Goal: Task Accomplishment & Management: Use online tool/utility

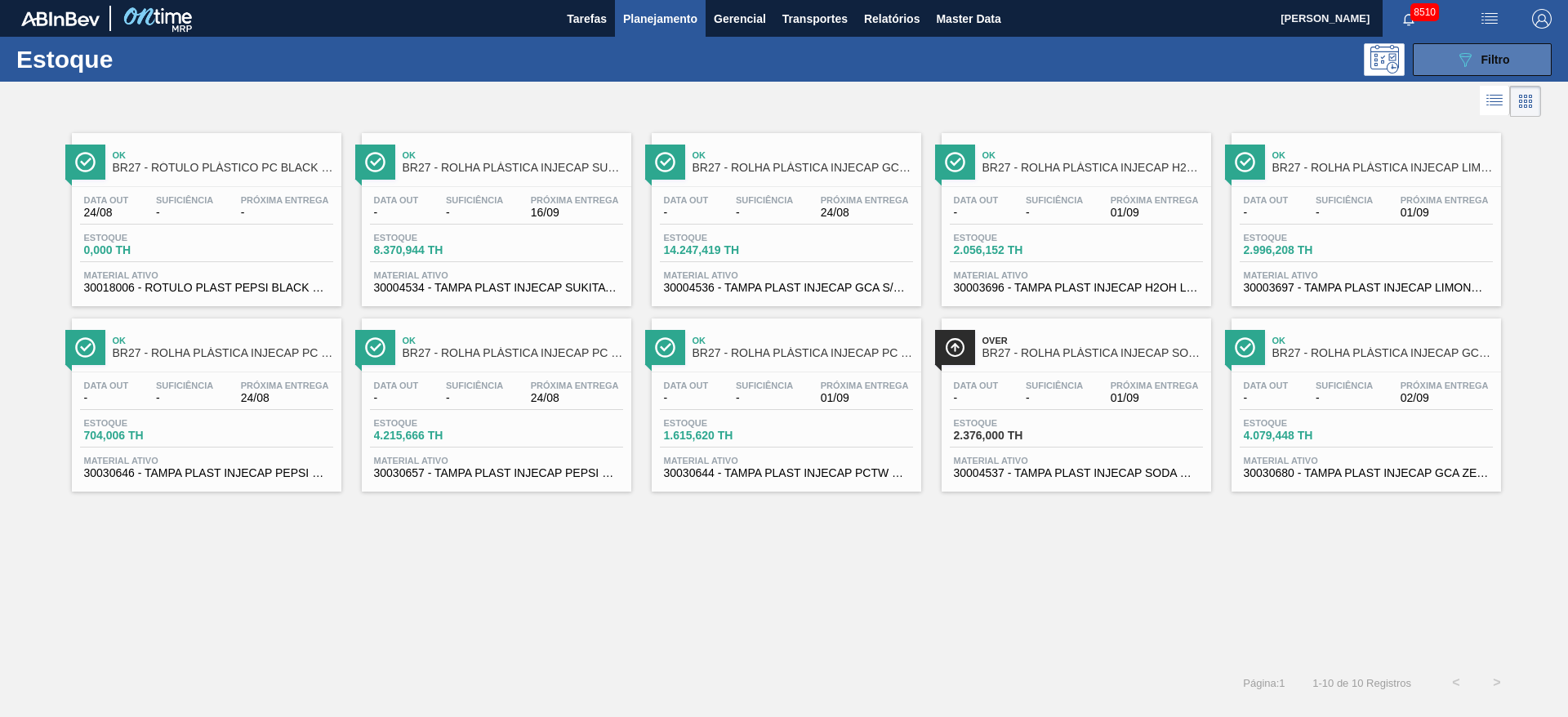
click at [1417, 47] on button "089F7B8B-B2A5-4AFE-B5C0-19BA573D28AC Filtro" at bounding box center [1482, 60] width 139 height 33
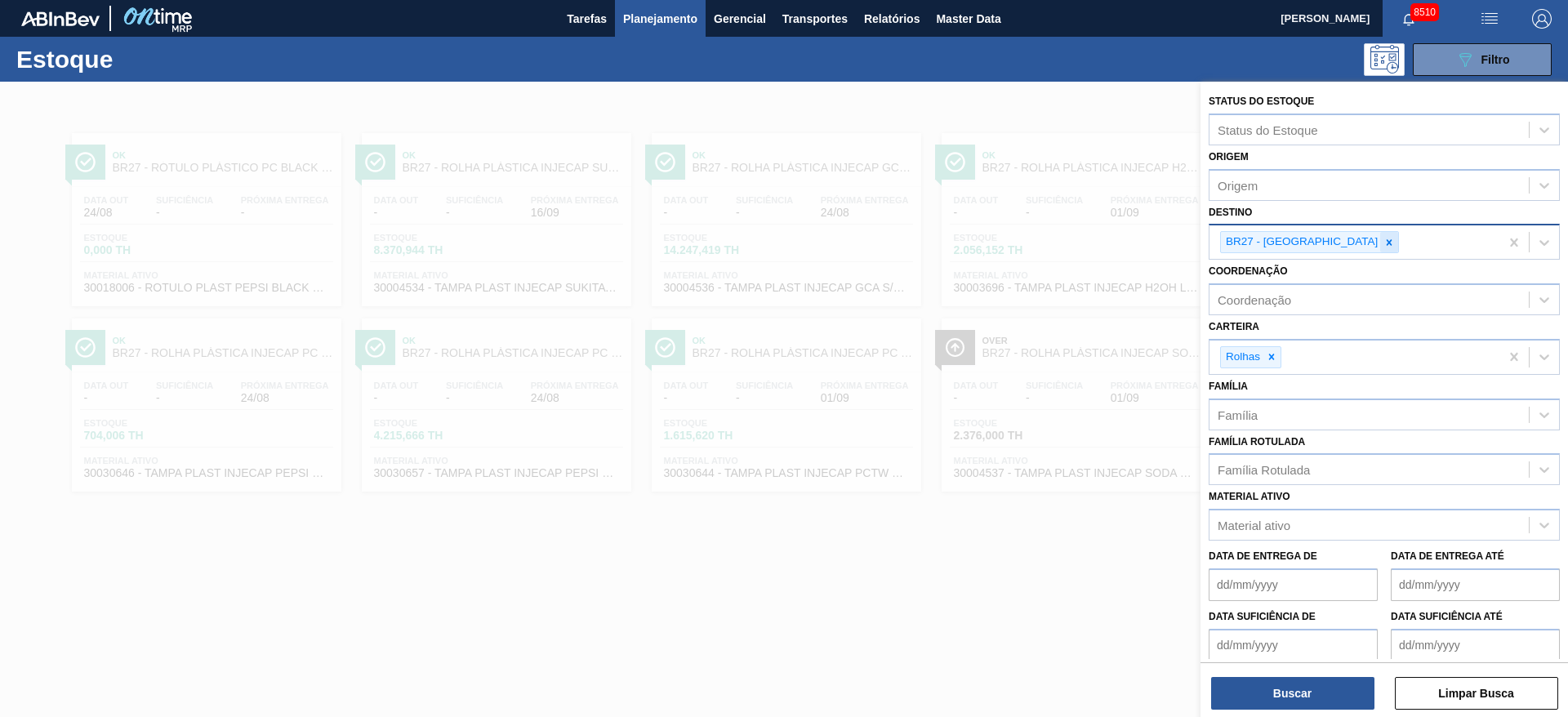
click at [1383, 238] on icon at bounding box center [1388, 242] width 12 height 12
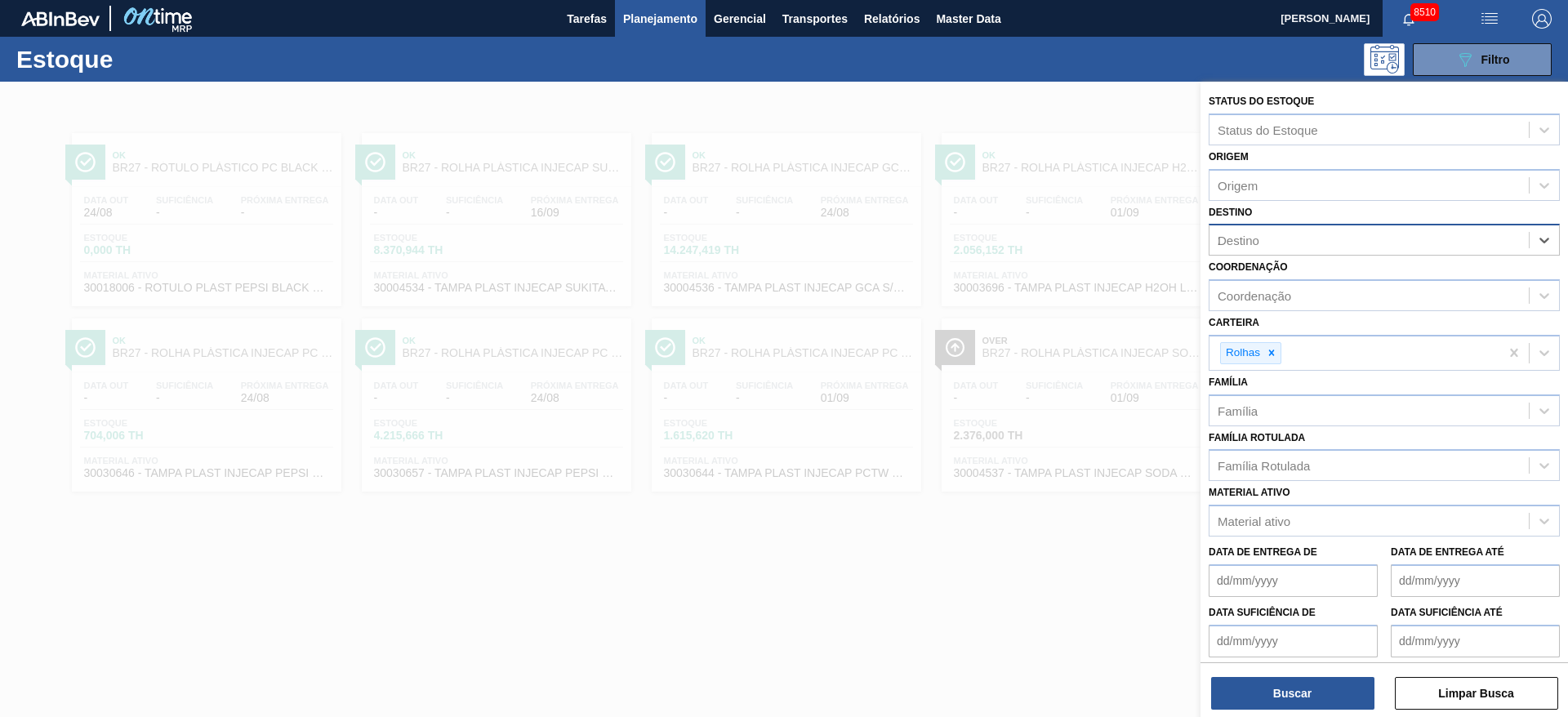
type input "23"
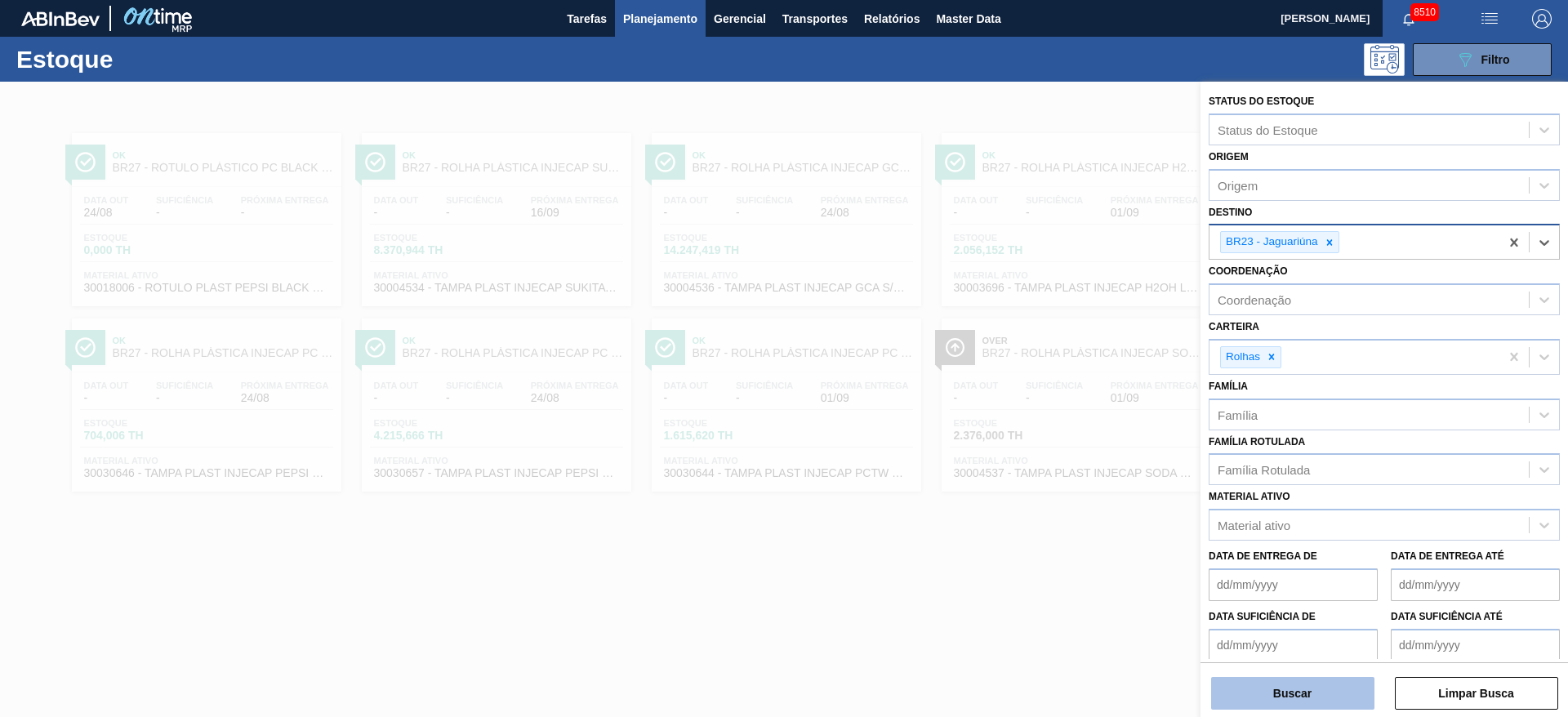
click at [1354, 678] on button "Buscar" at bounding box center [1293, 692] width 163 height 33
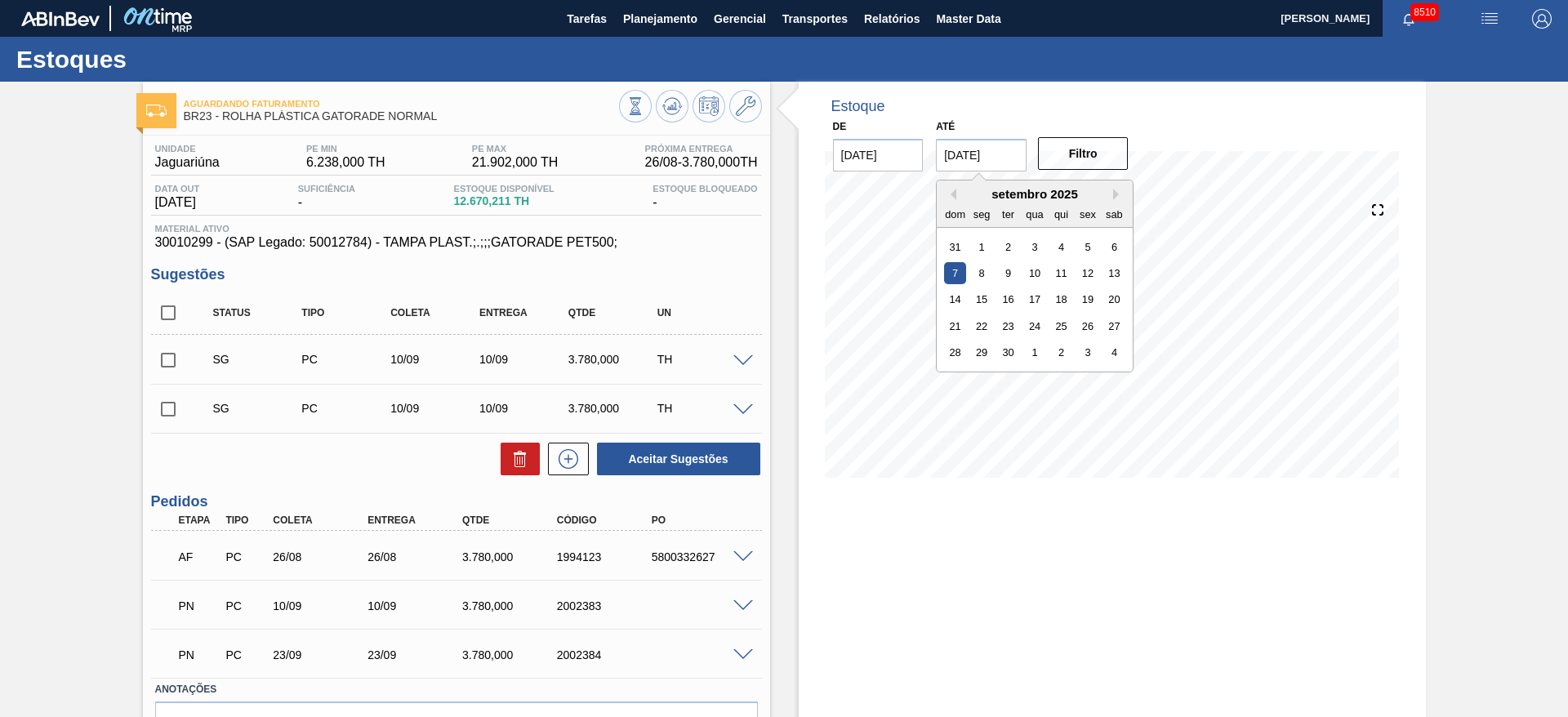
click at [971, 146] on input "07/09/2025" at bounding box center [981, 155] width 91 height 33
click at [1113, 349] on div "4" at bounding box center [1114, 352] width 22 height 22
type input "04/10/2025"
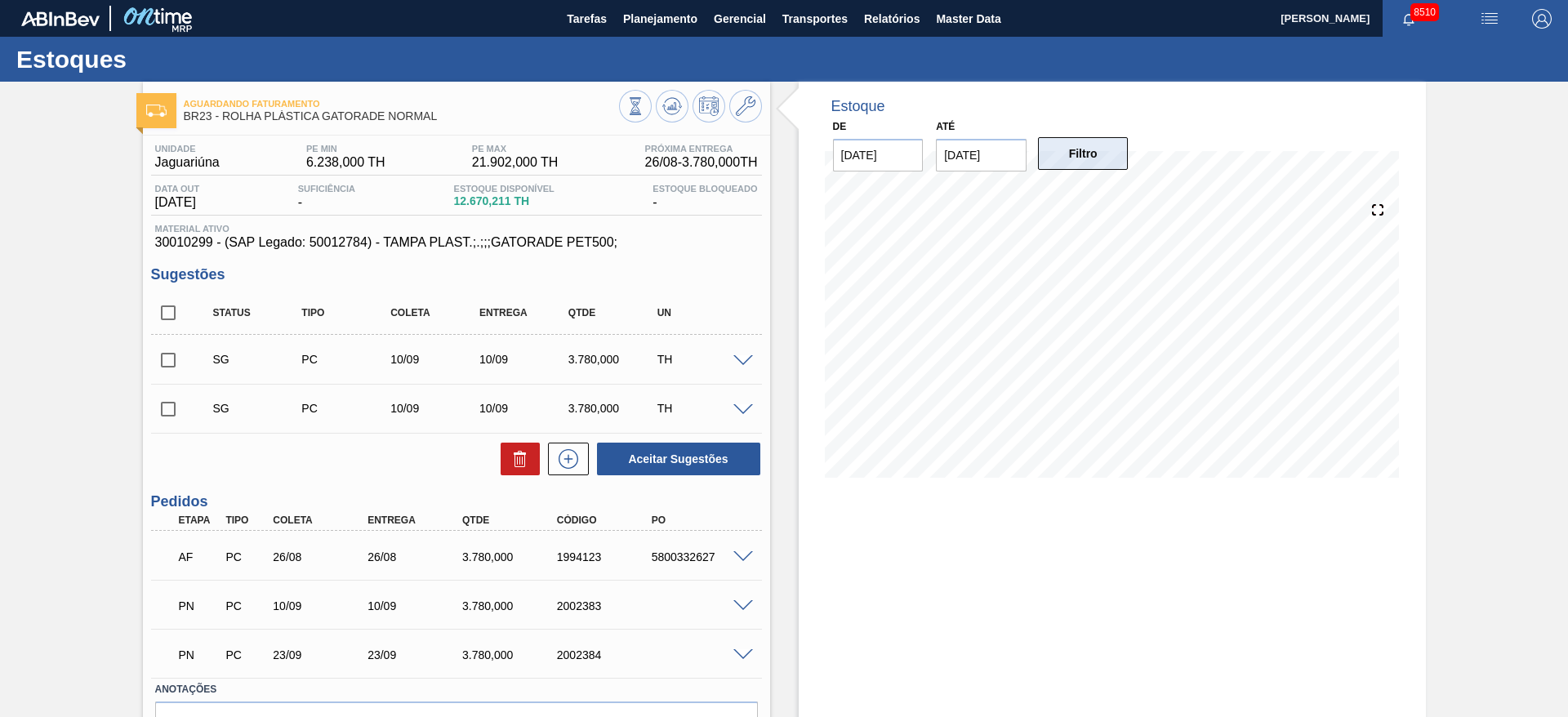
click at [1100, 151] on button "Filtro" at bounding box center [1083, 153] width 91 height 33
click at [745, 364] on span at bounding box center [743, 360] width 20 height 12
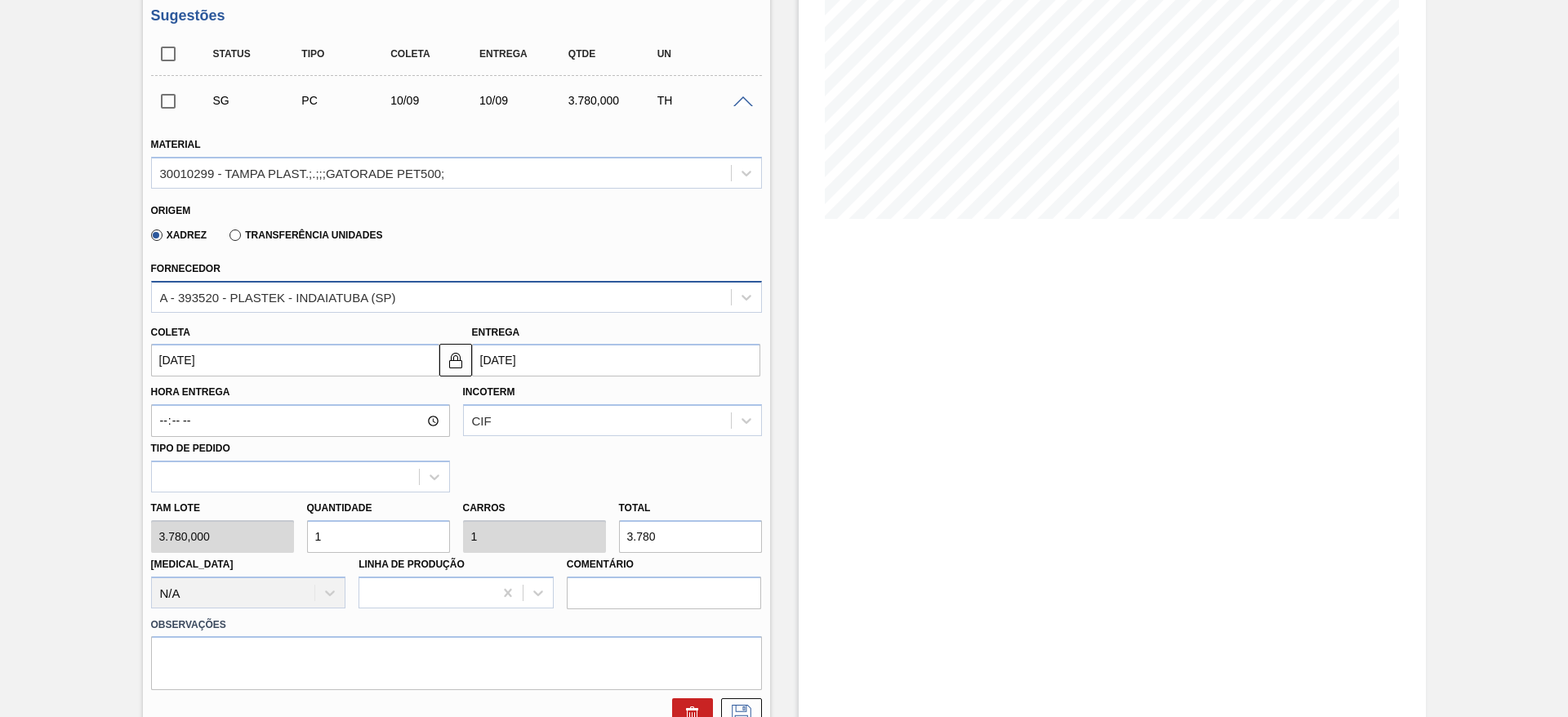
scroll to position [261, 0]
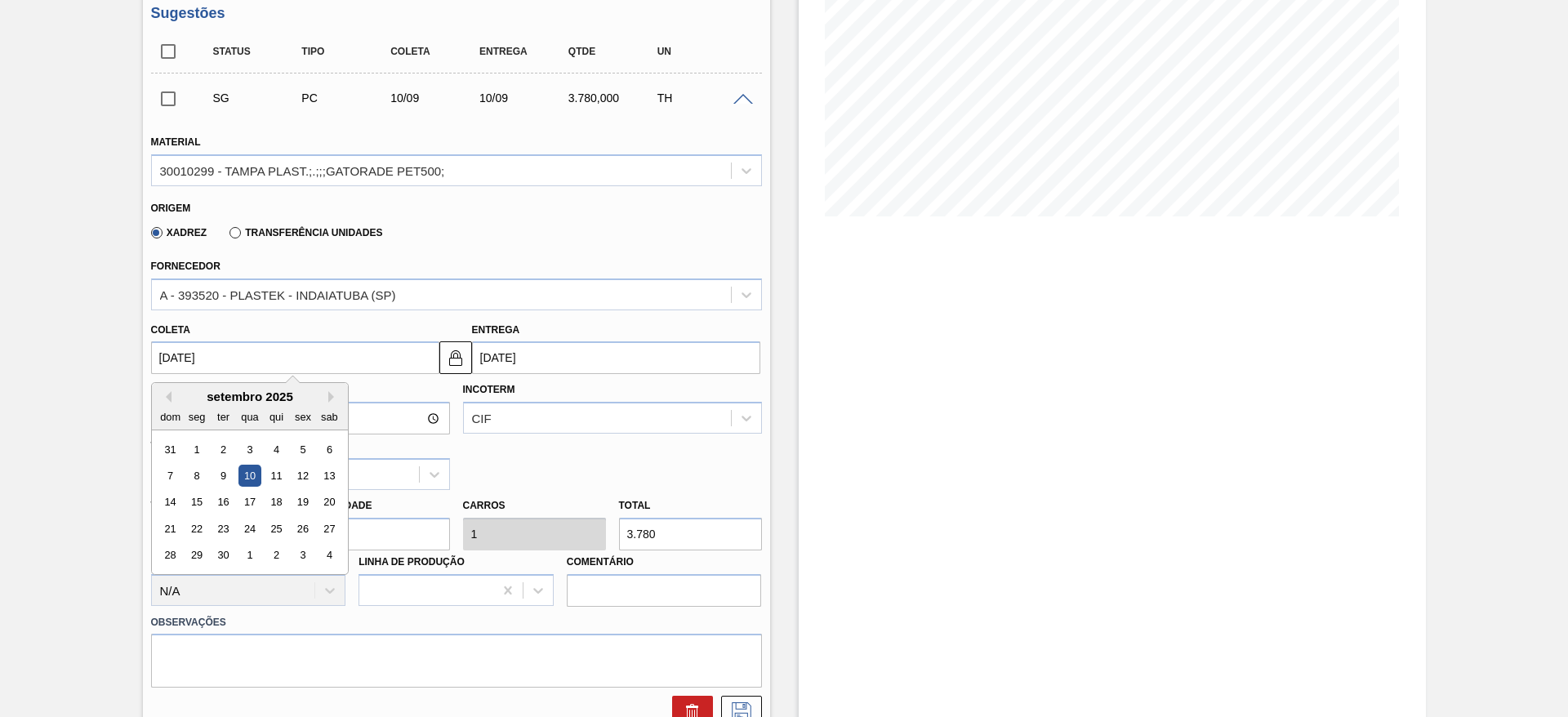
click at [183, 354] on input "10/09/2025" at bounding box center [294, 358] width 288 height 33
click at [246, 446] on div "3" at bounding box center [250, 449] width 22 height 22
type input "03/09/2025"
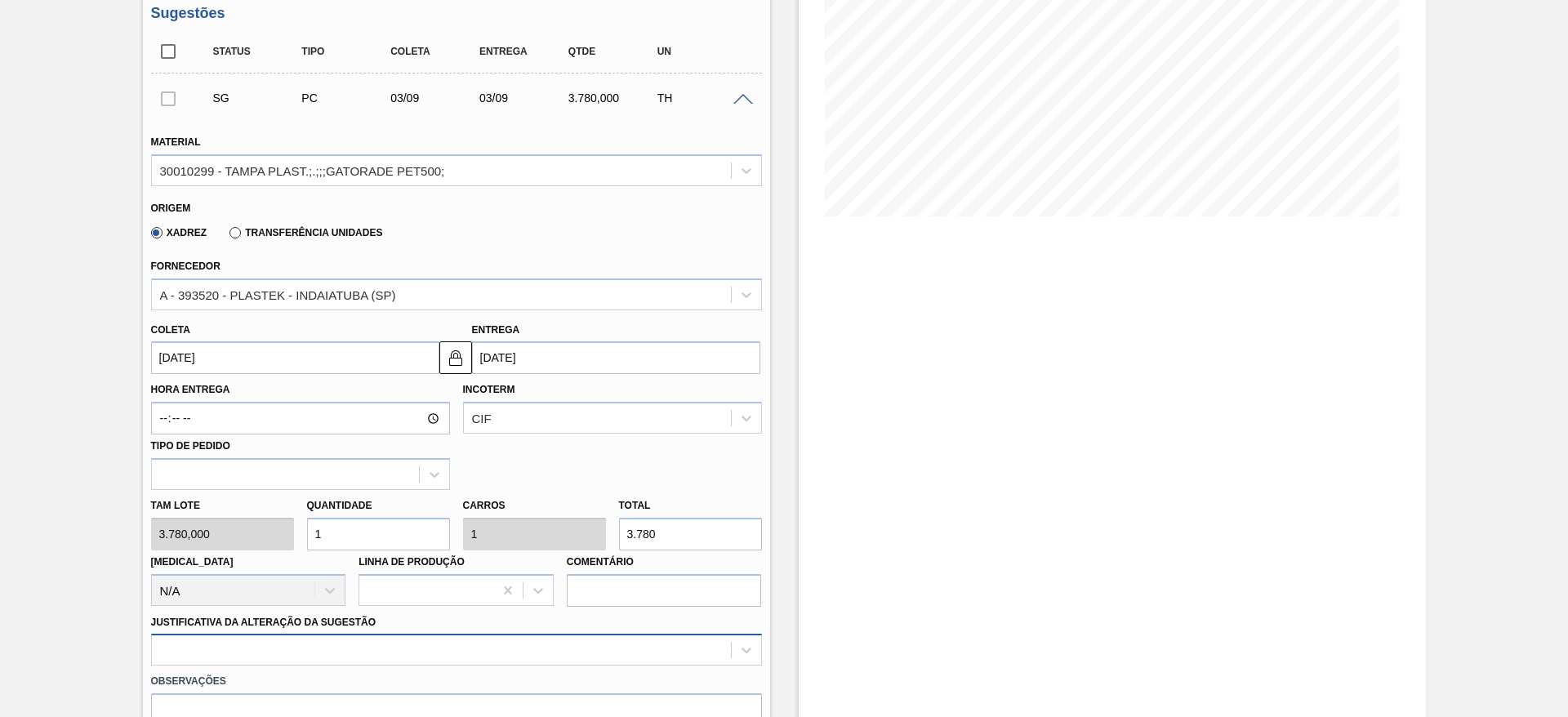
scroll to position [467, 0]
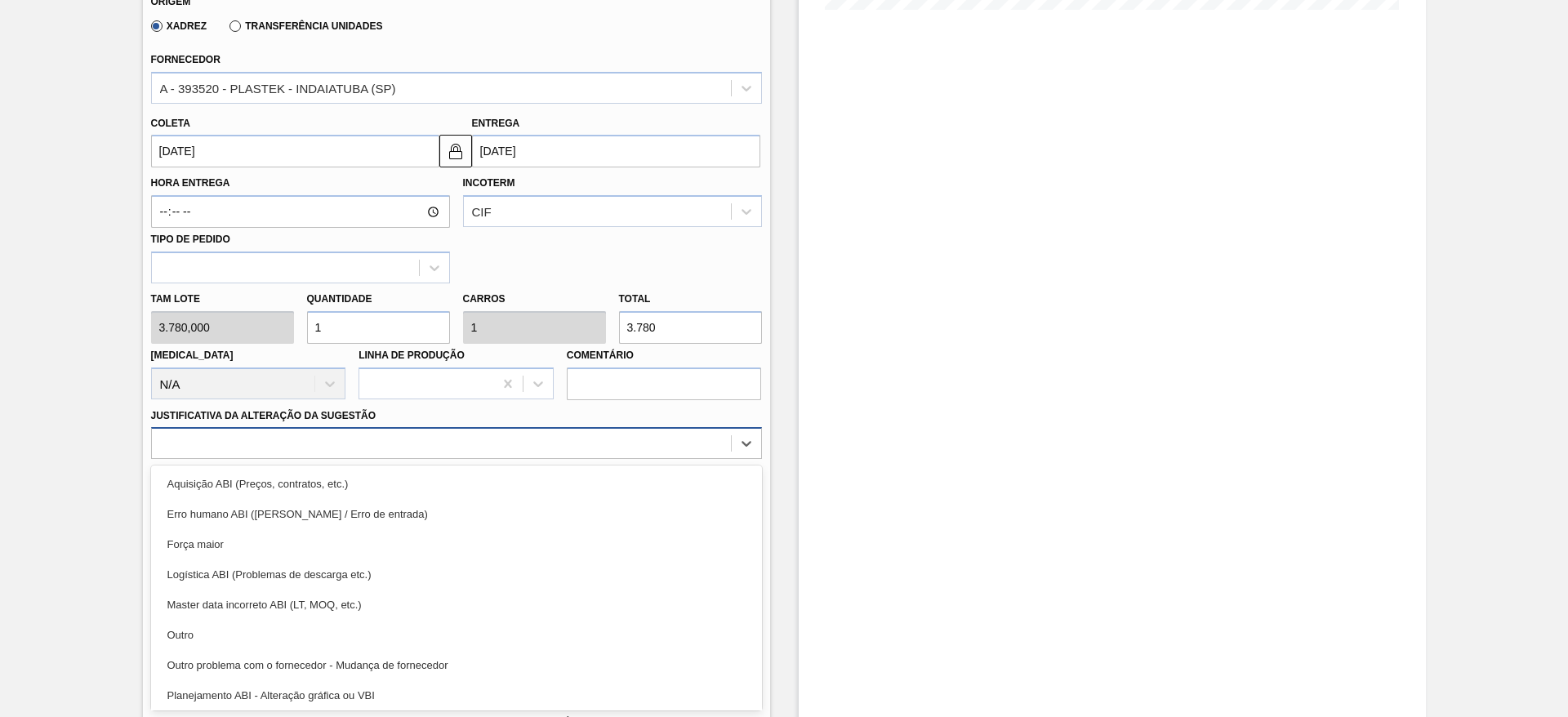
click at [437, 458] on div "option Outro focused, 6 of 18. 18 results available. Use Up and Down to choose …" at bounding box center [456, 442] width 611 height 32
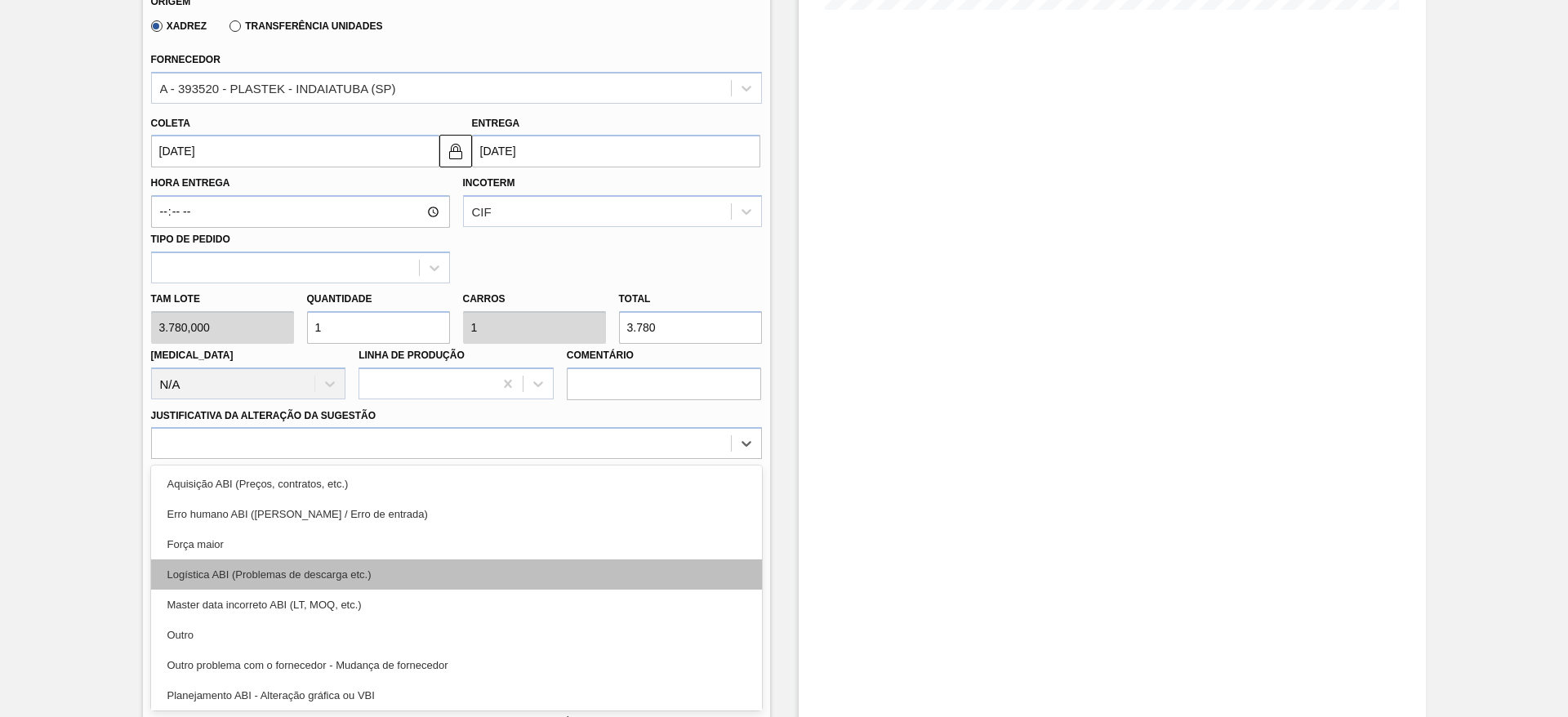
scroll to position [305, 0]
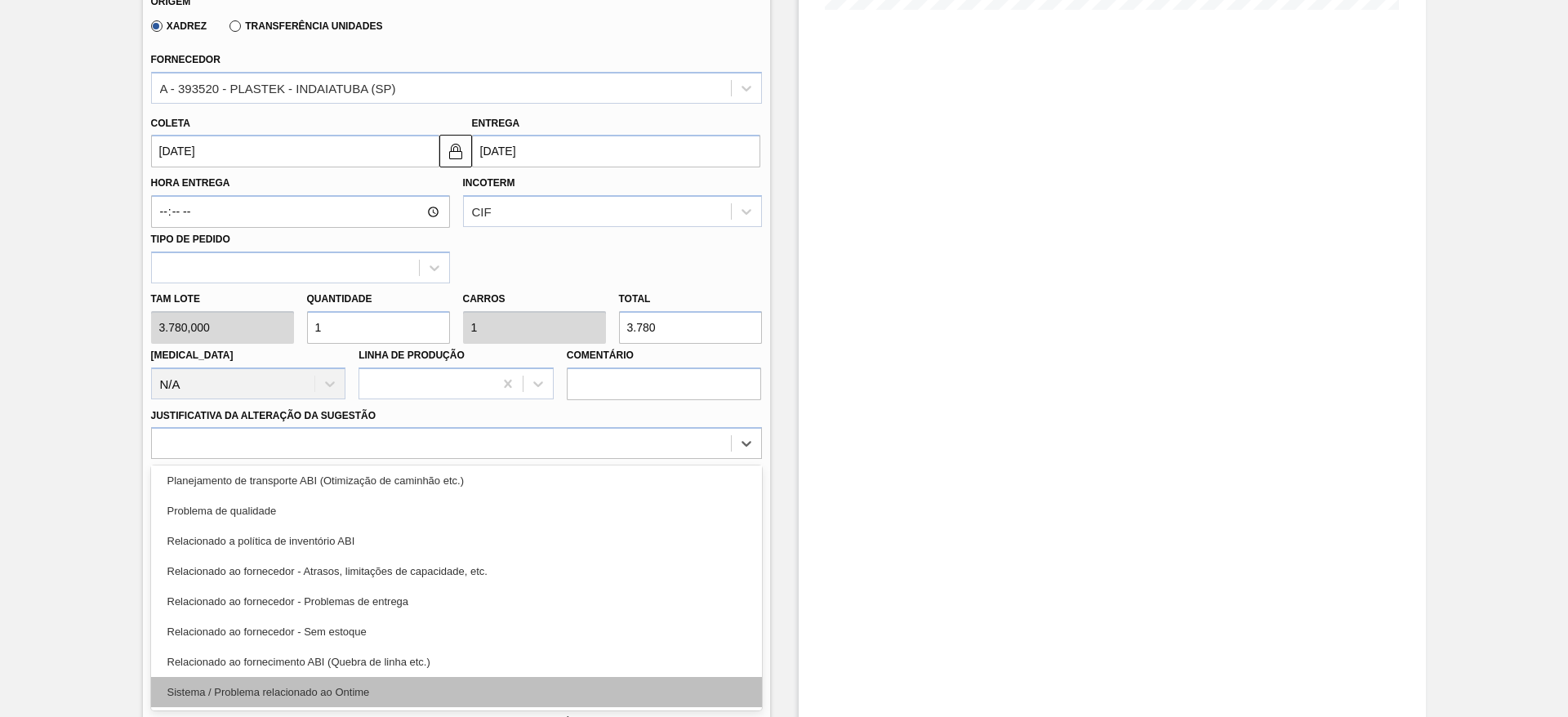
click at [453, 689] on div "Sistema / Problema relacionado ao Ontime" at bounding box center [456, 691] width 611 height 30
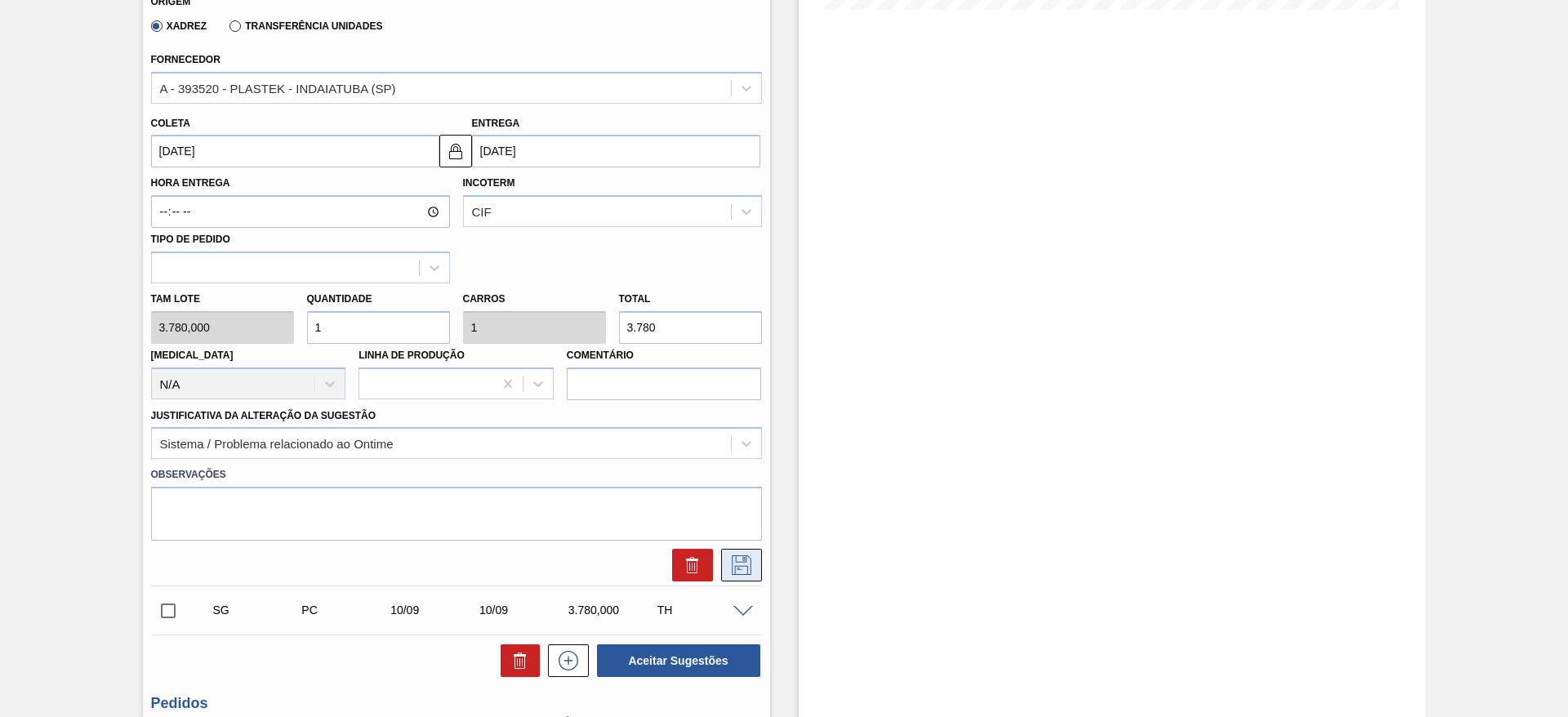
click at [736, 561] on icon at bounding box center [741, 565] width 26 height 20
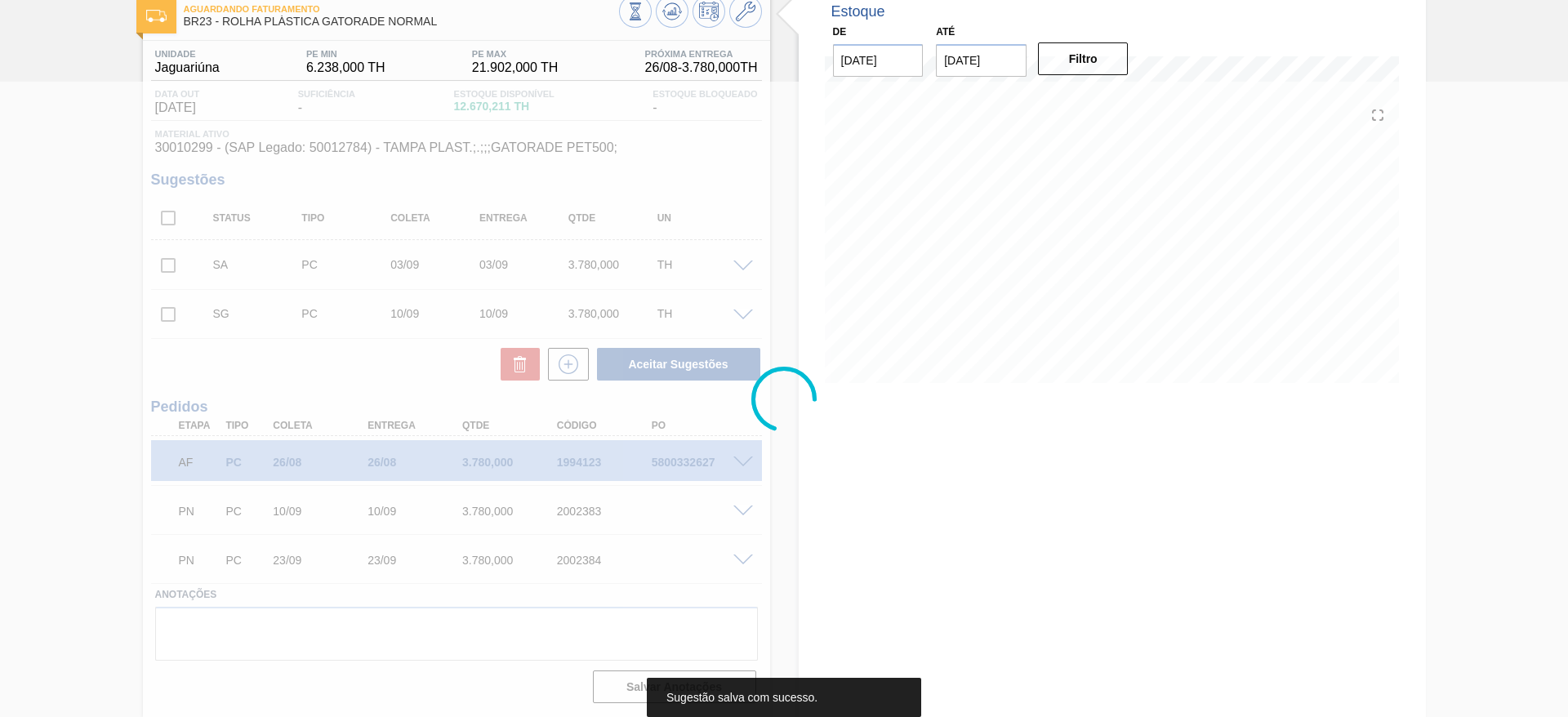
scroll to position [94, 0]
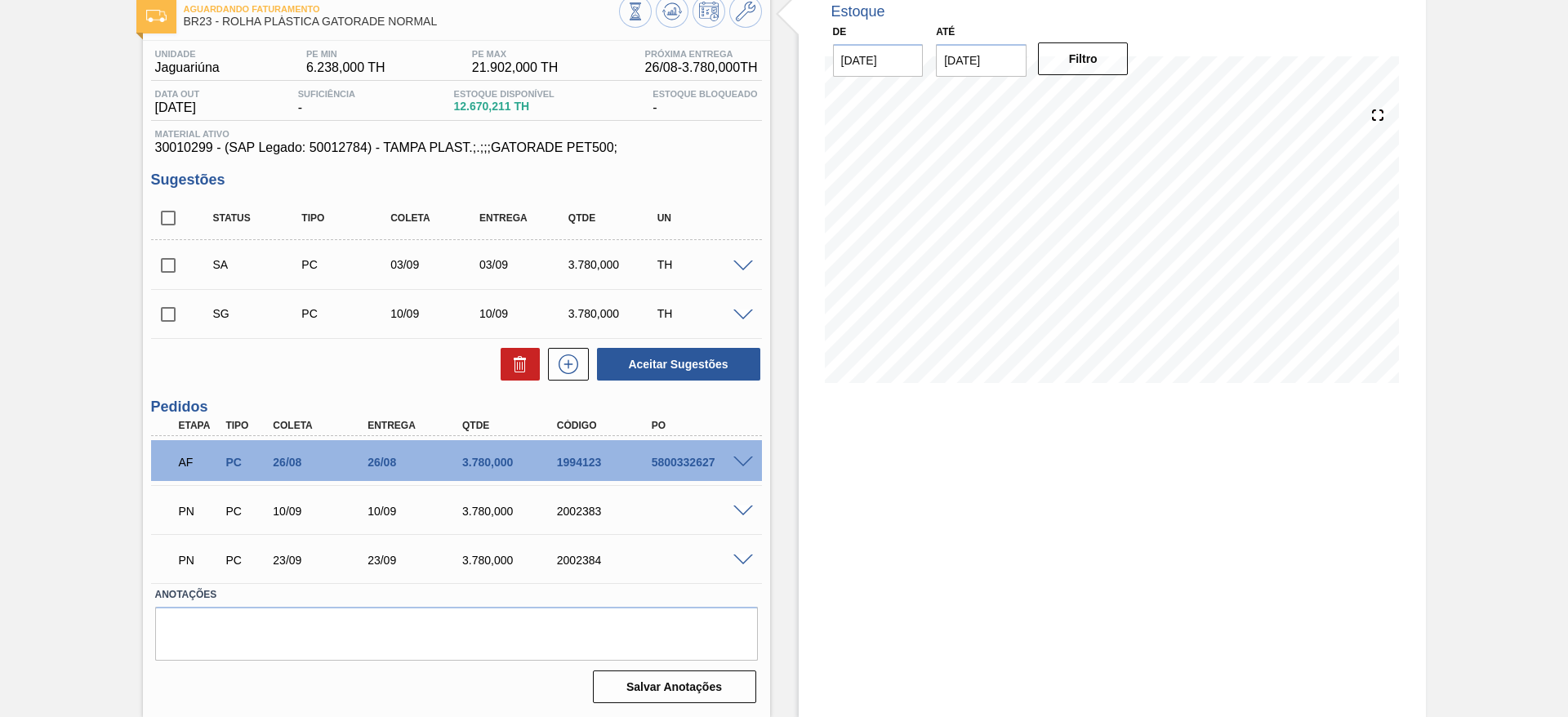
click at [741, 308] on div at bounding box center [745, 313] width 33 height 12
click at [740, 311] on span at bounding box center [743, 315] width 20 height 12
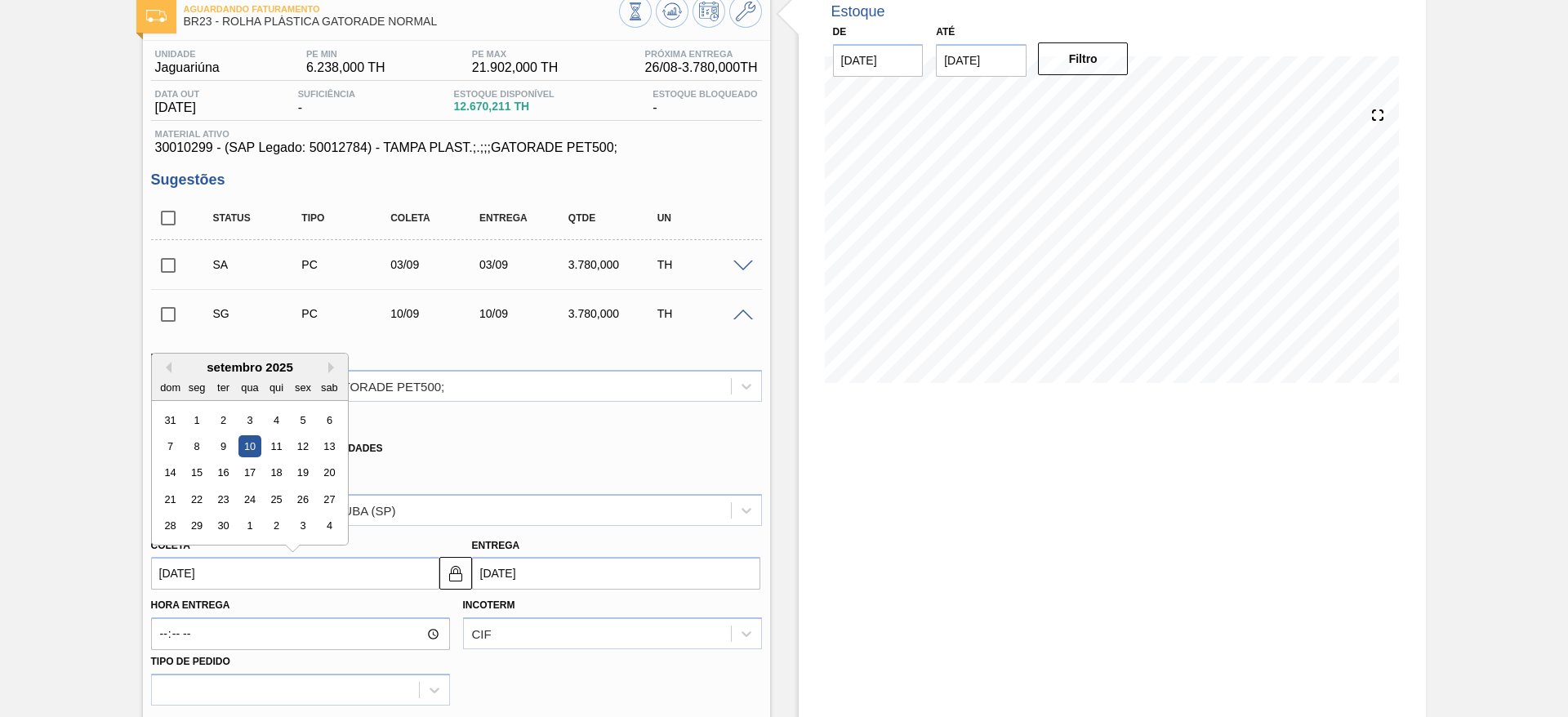
click at [174, 584] on input "10/09/2025" at bounding box center [294, 573] width 288 height 33
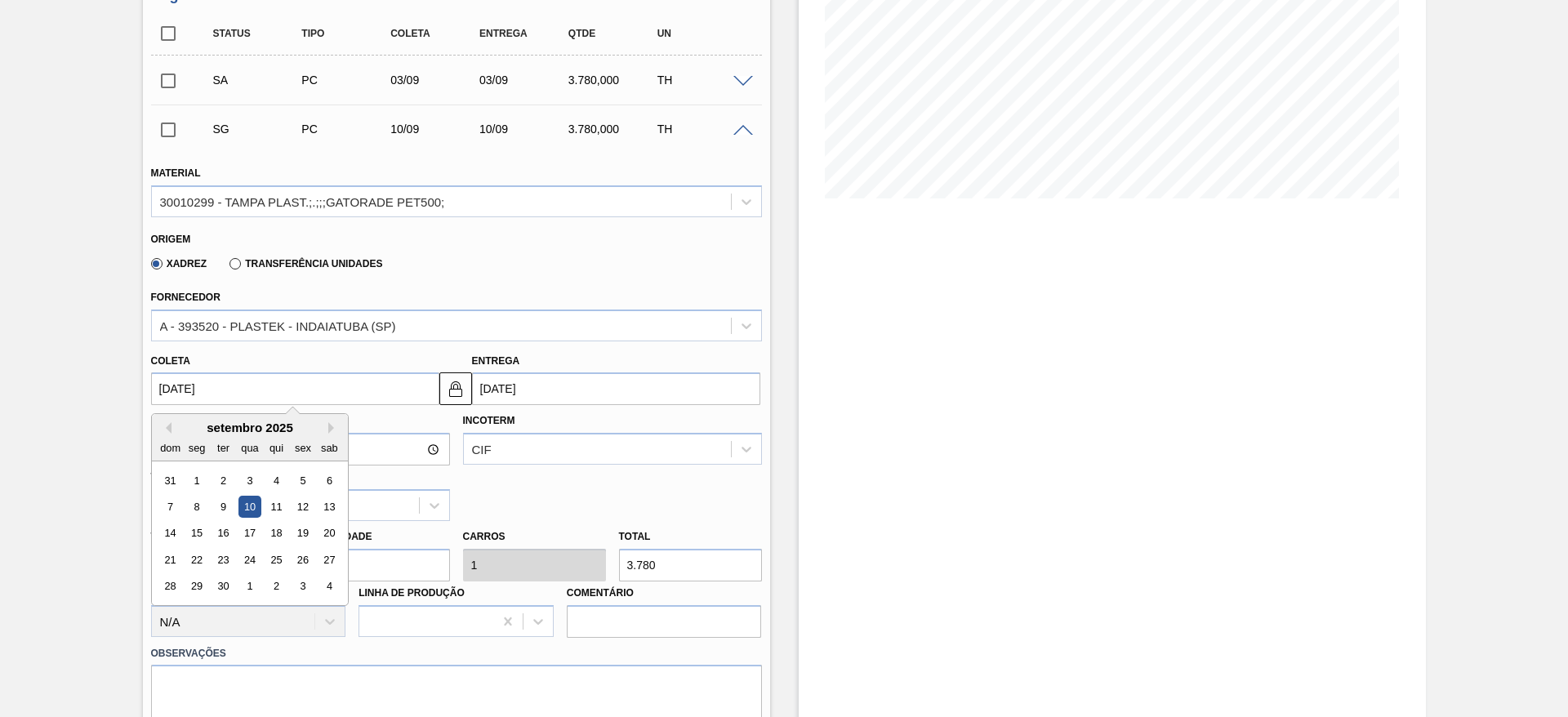
scroll to position [281, 0]
click at [227, 526] on div "16" at bounding box center [222, 531] width 22 height 22
type input "16/09/2025"
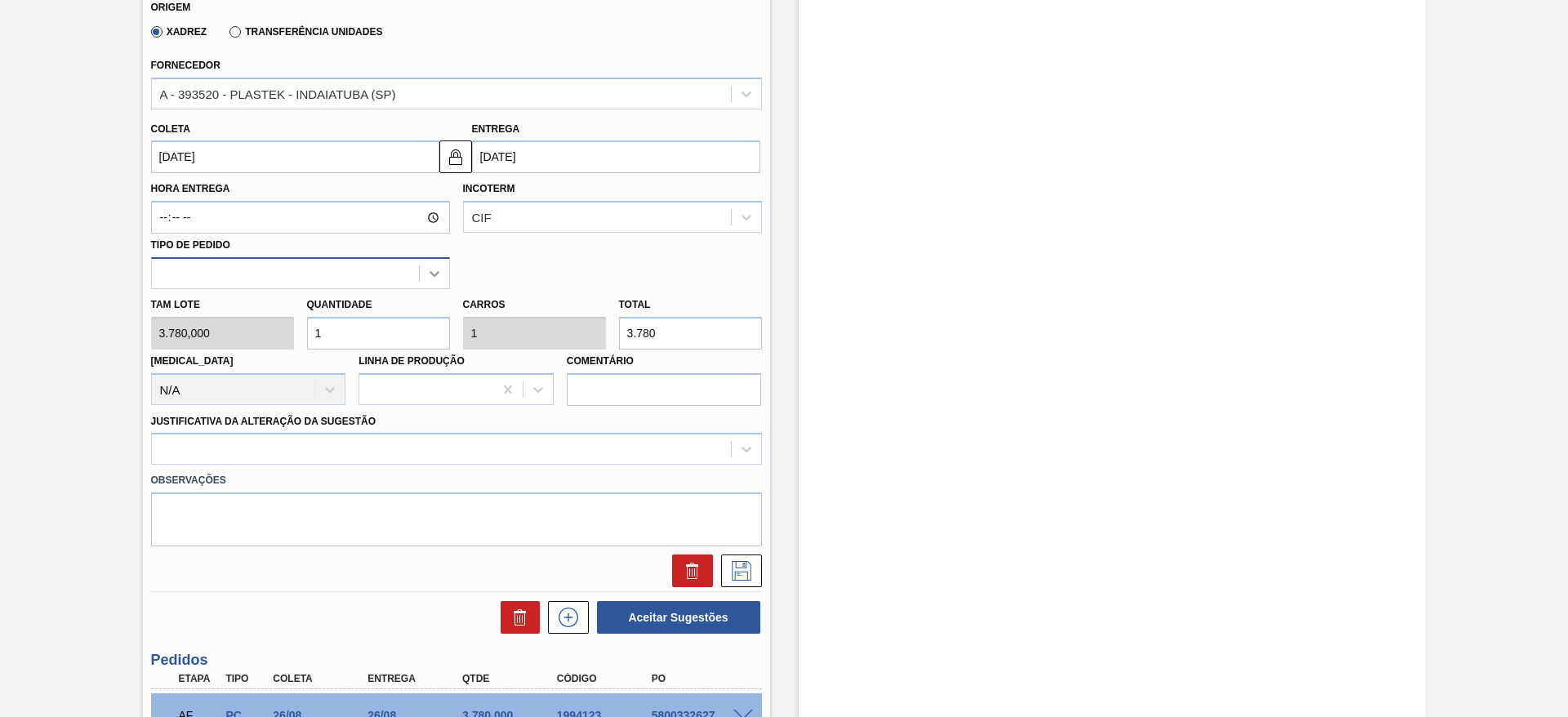
scroll to position [512, 0]
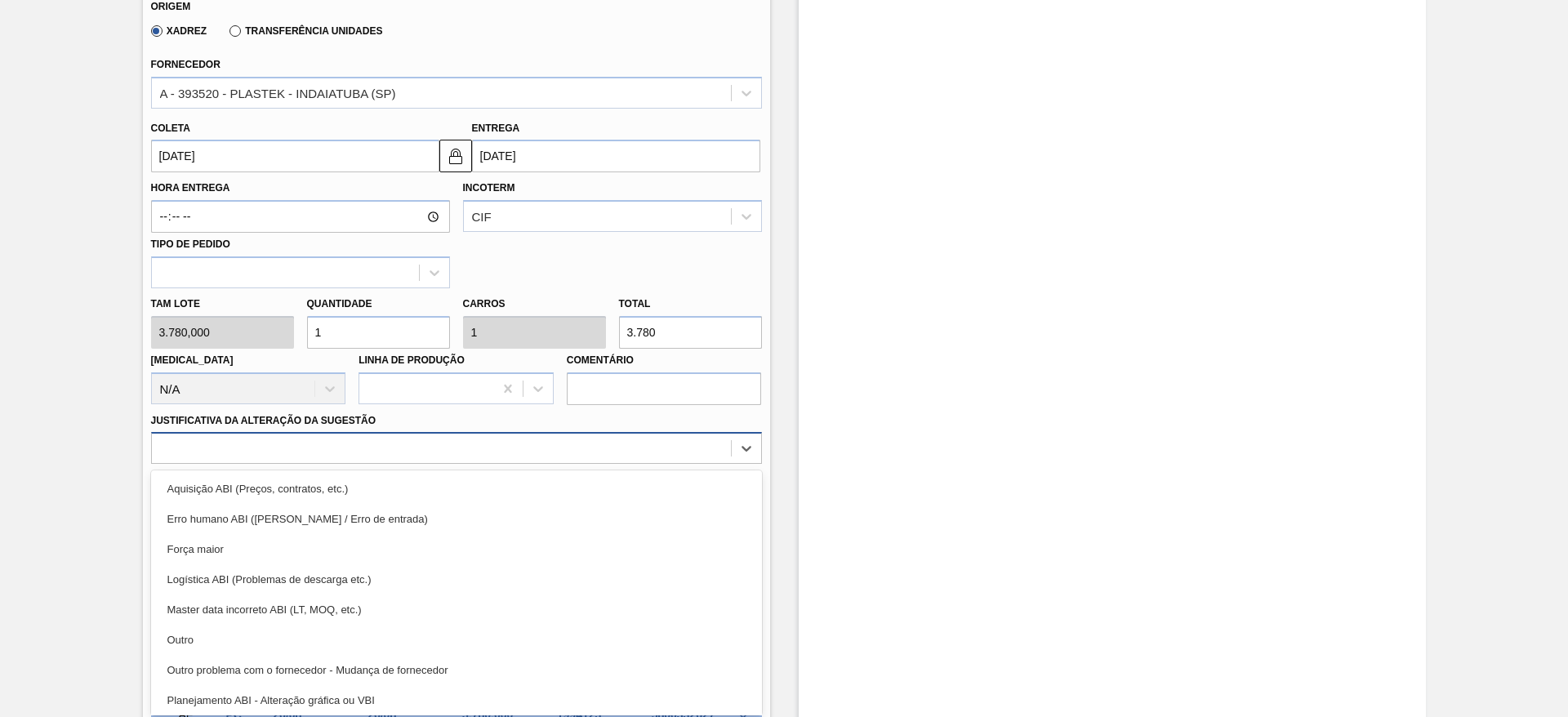
click at [505, 457] on div at bounding box center [441, 448] width 579 height 24
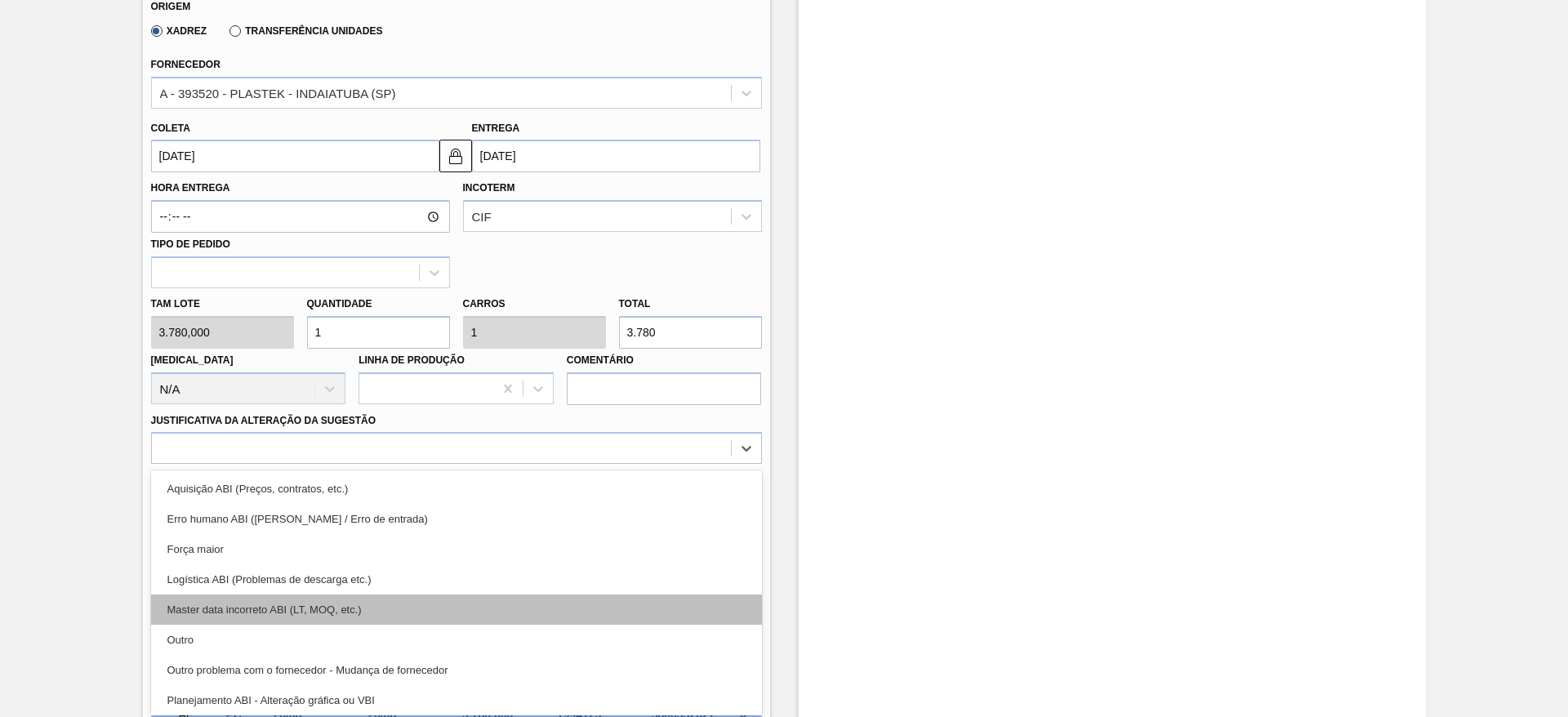
scroll to position [305, 0]
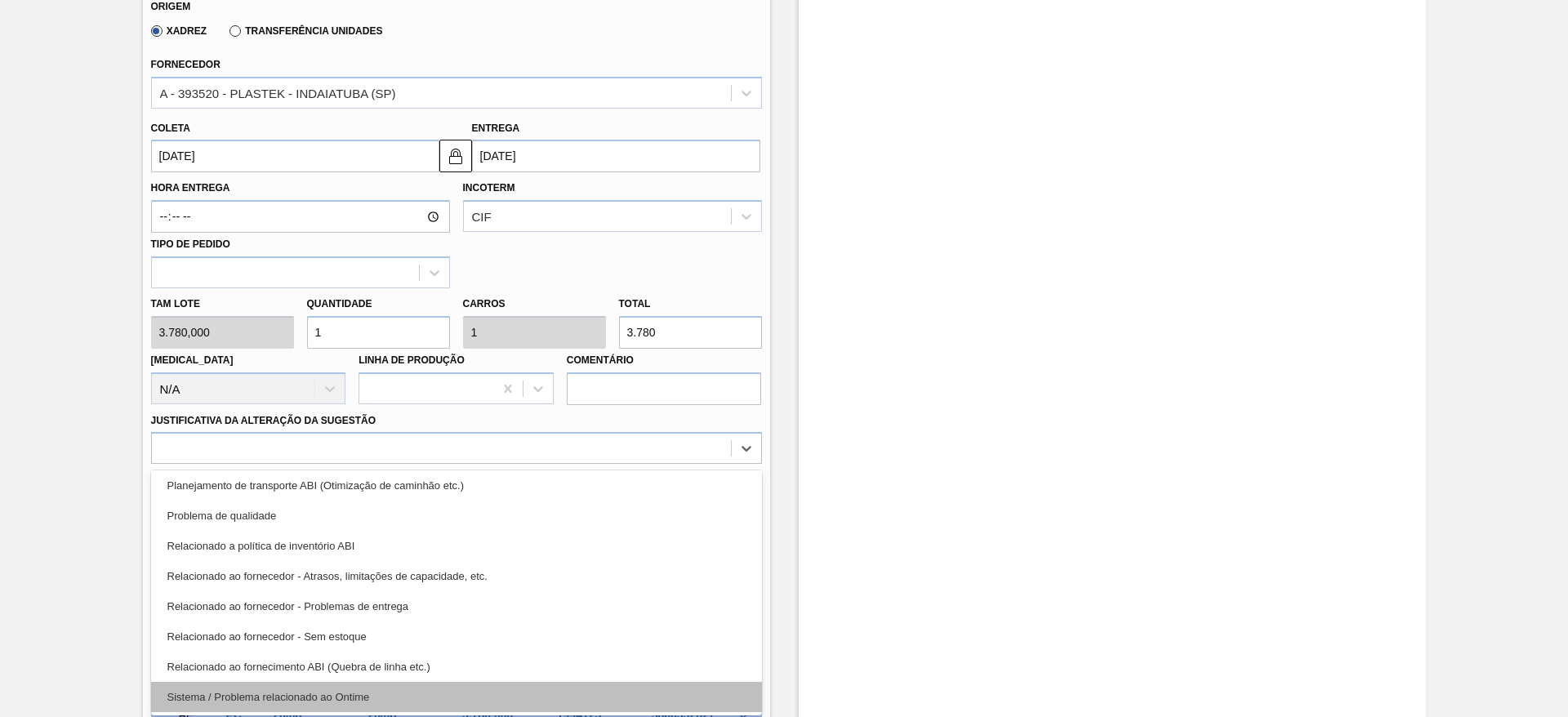
click at [506, 695] on div "Sistema / Problema relacionado ao Ontime" at bounding box center [456, 696] width 611 height 30
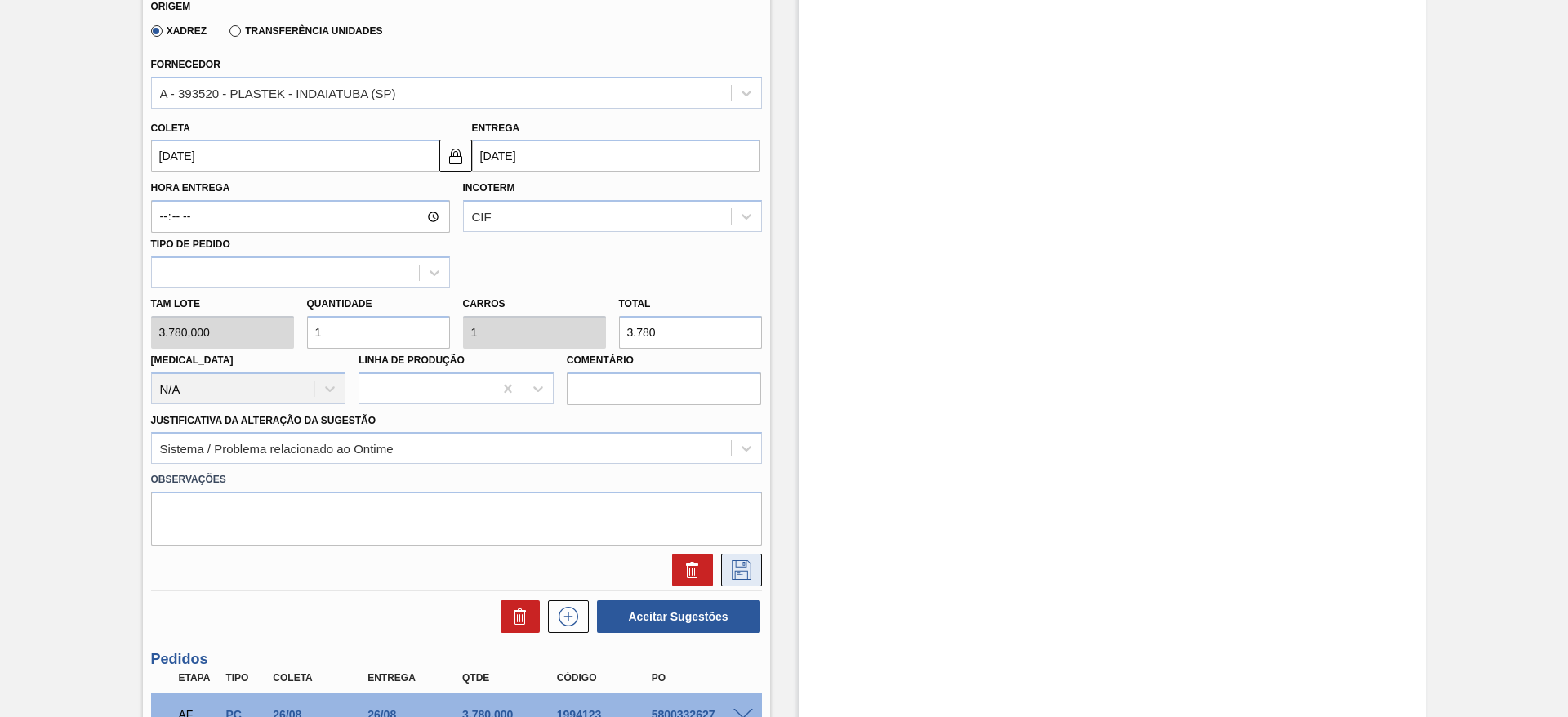
click at [728, 564] on icon at bounding box center [741, 570] width 26 height 20
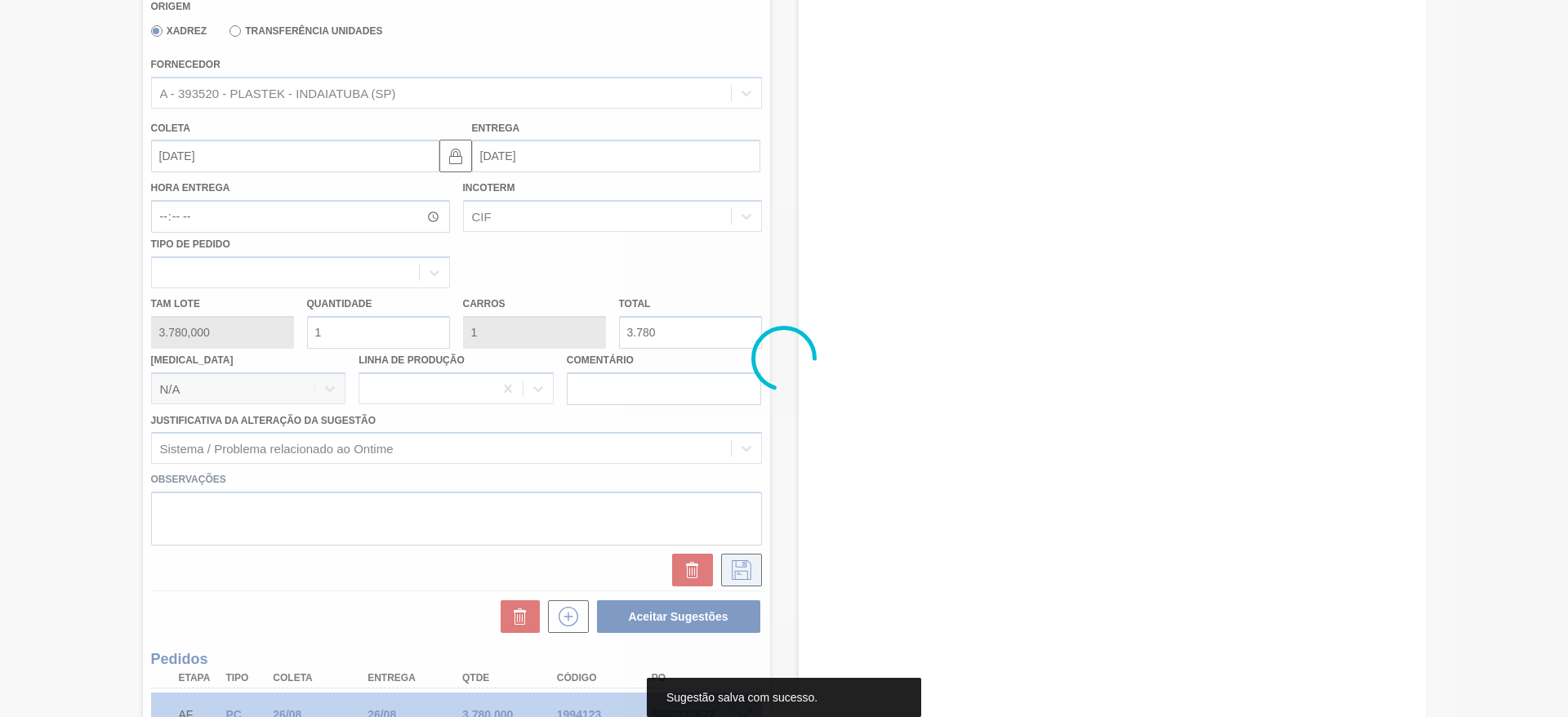
scroll to position [94, 0]
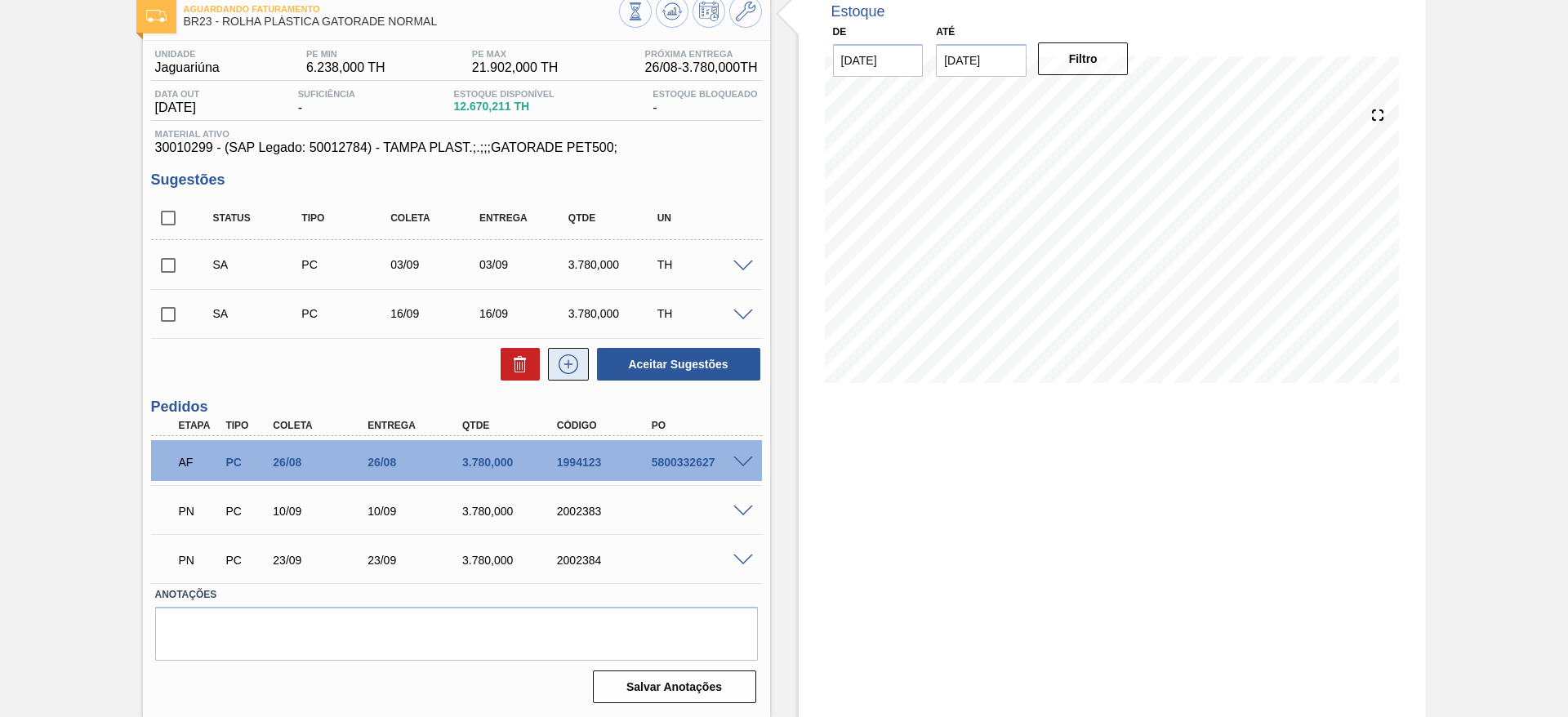
click at [561, 373] on icon at bounding box center [567, 364] width 26 height 20
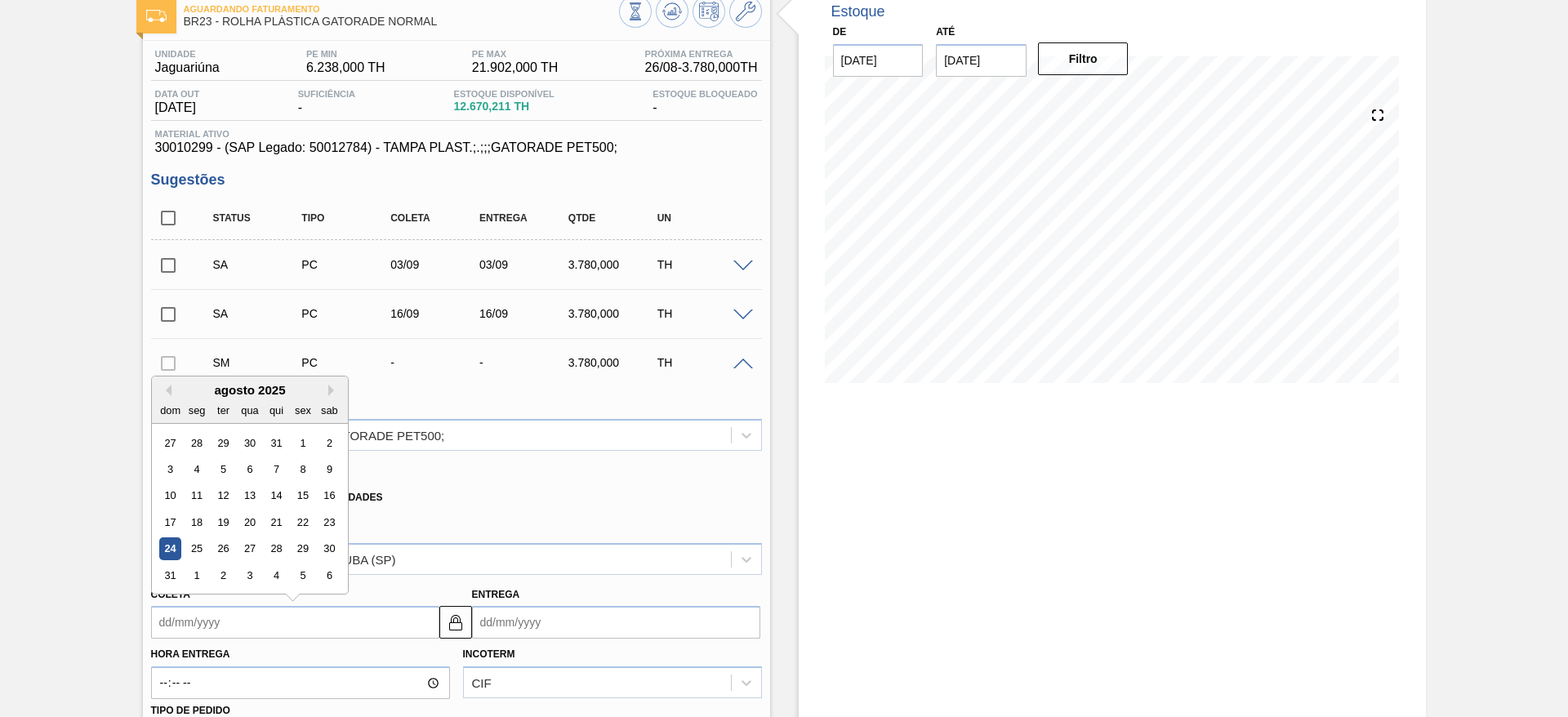
click at [186, 628] on input "Coleta" at bounding box center [294, 622] width 288 height 33
click at [330, 385] on button "Next Month" at bounding box center [333, 390] width 12 height 12
click at [203, 546] on div "29" at bounding box center [196, 549] width 22 height 22
type input "29/09/2025"
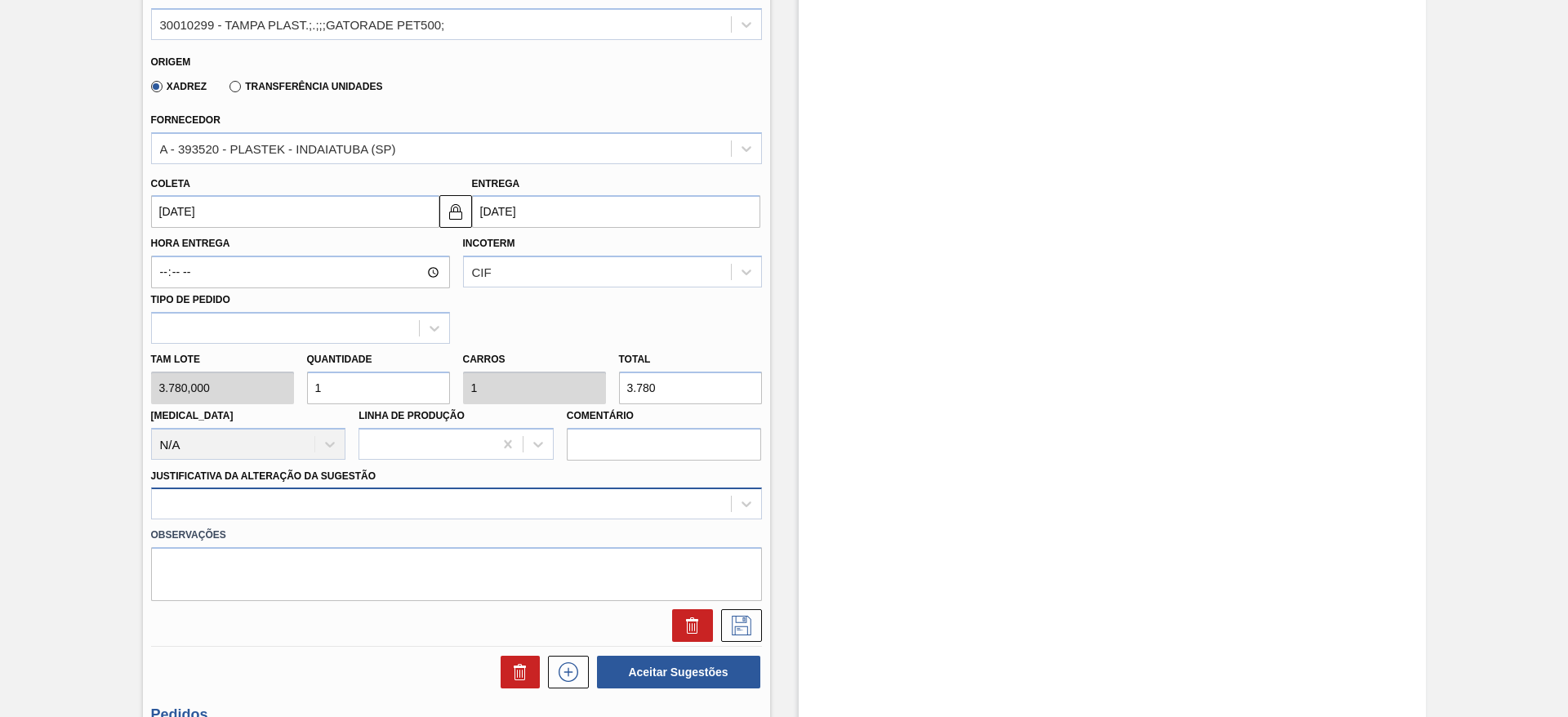
scroll to position [565, 0]
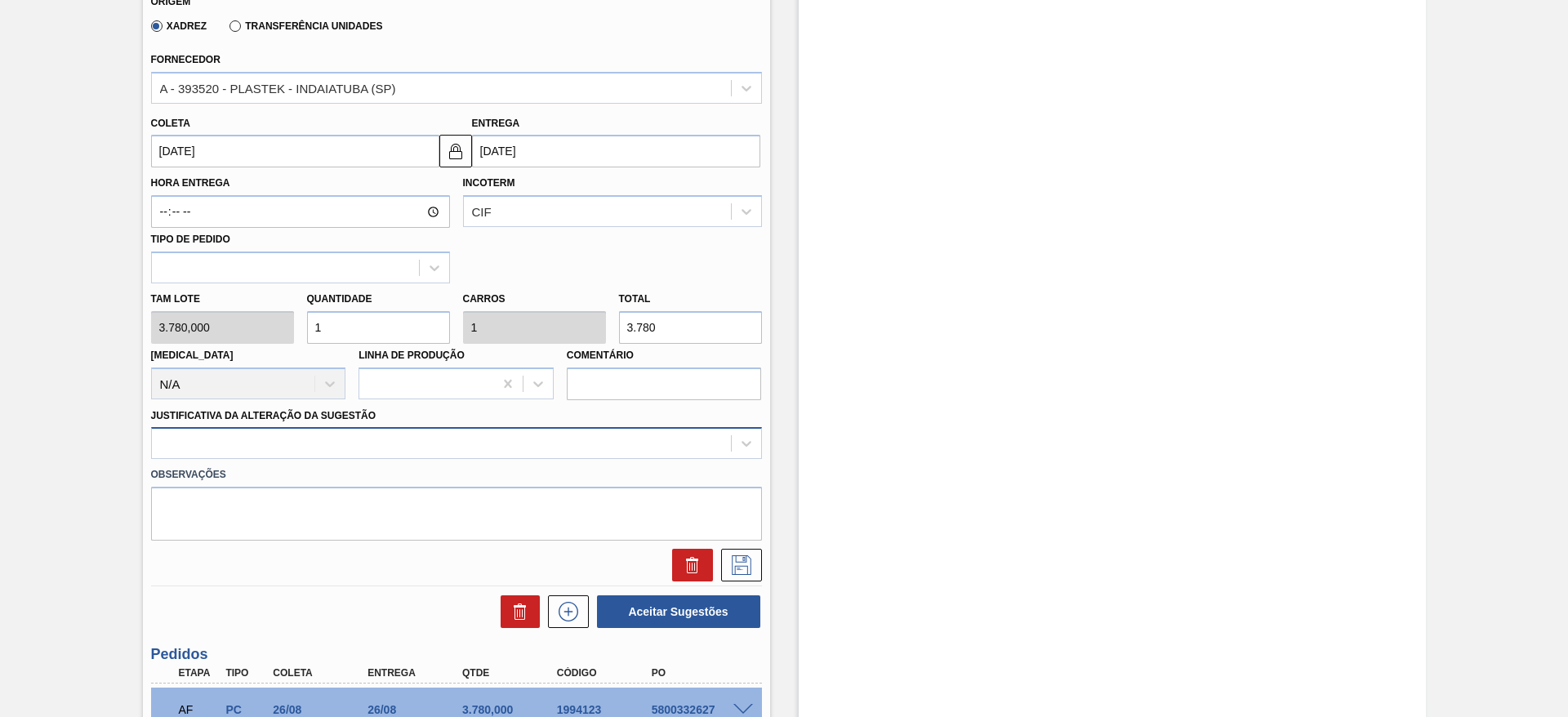
click at [550, 458] on div at bounding box center [456, 442] width 611 height 32
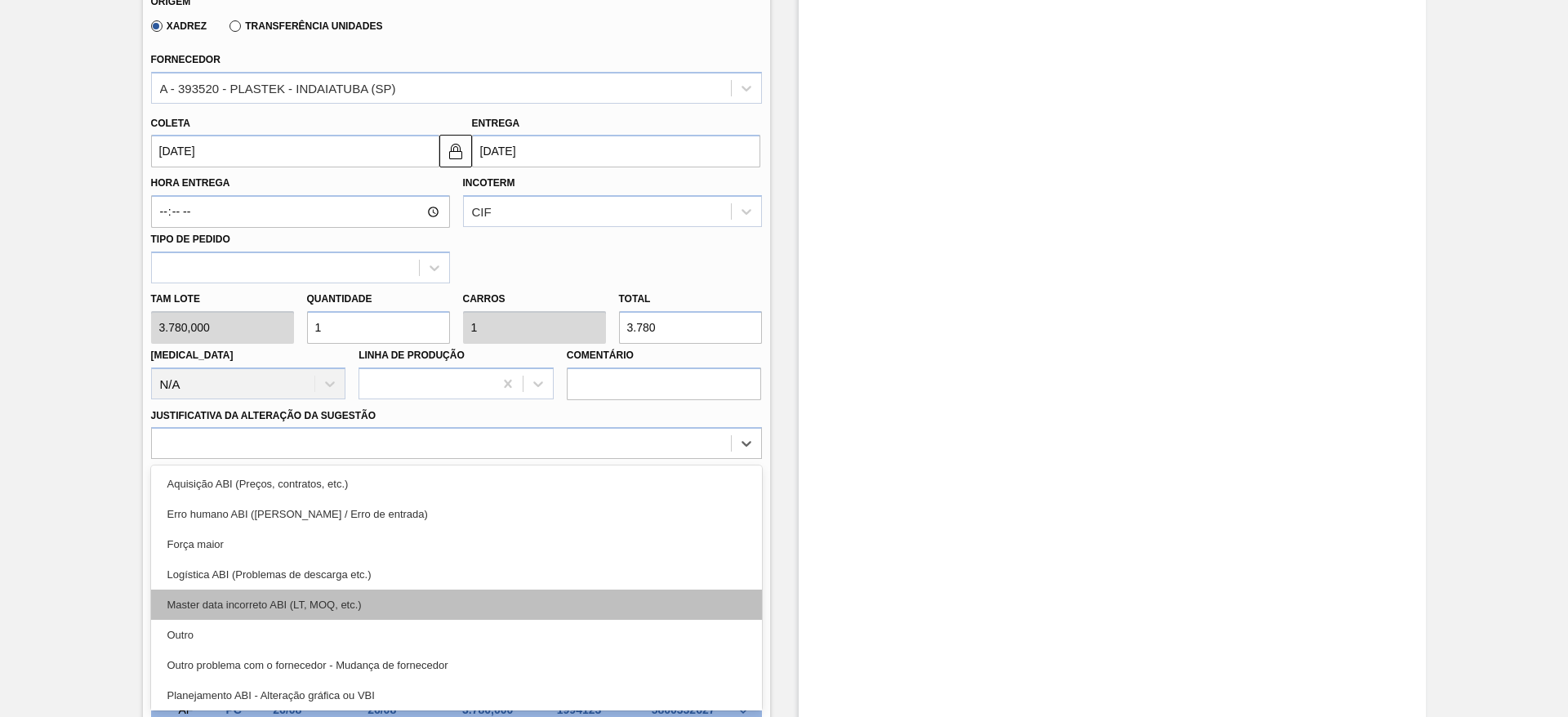
scroll to position [305, 0]
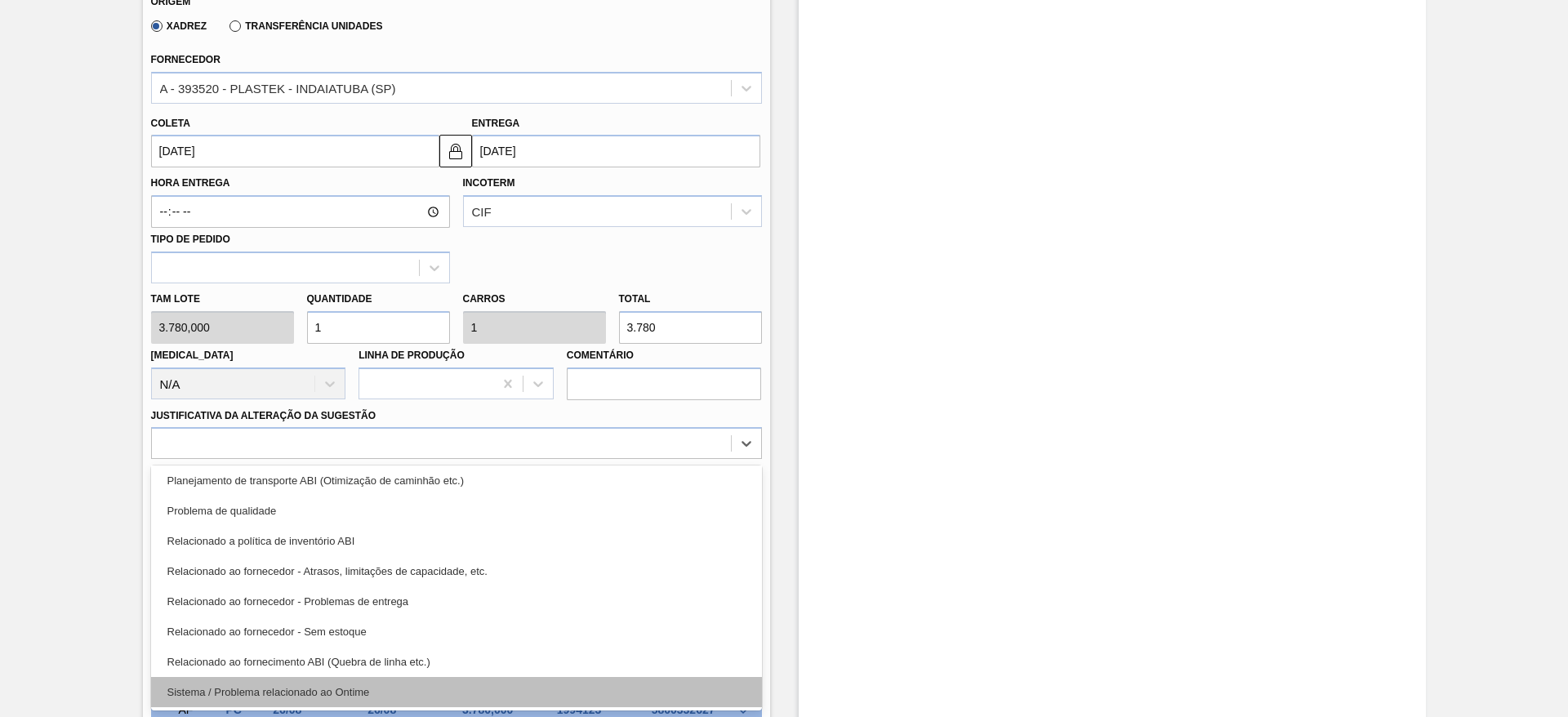
click at [546, 694] on div "Sistema / Problema relacionado ao Ontime" at bounding box center [456, 691] width 611 height 30
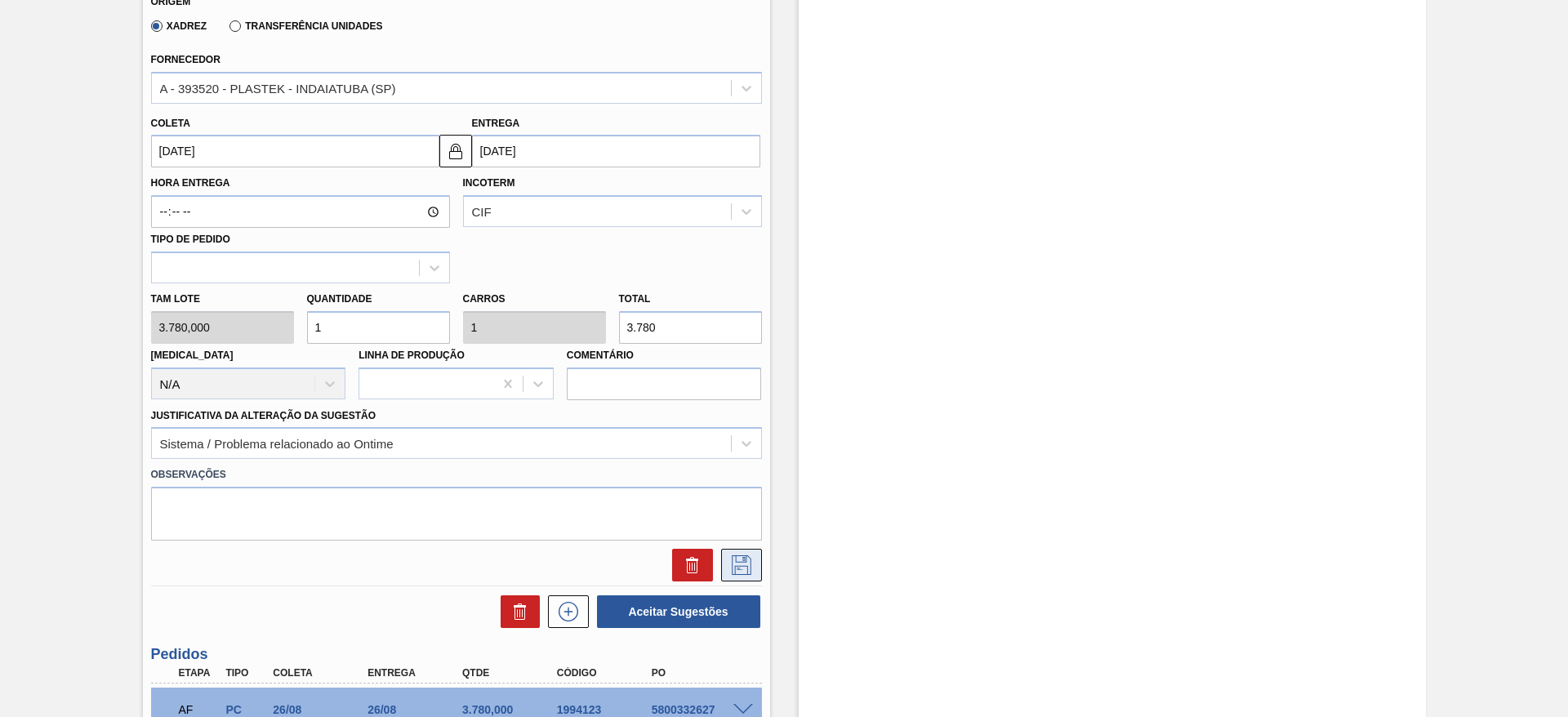
click at [733, 567] on icon at bounding box center [741, 565] width 26 height 20
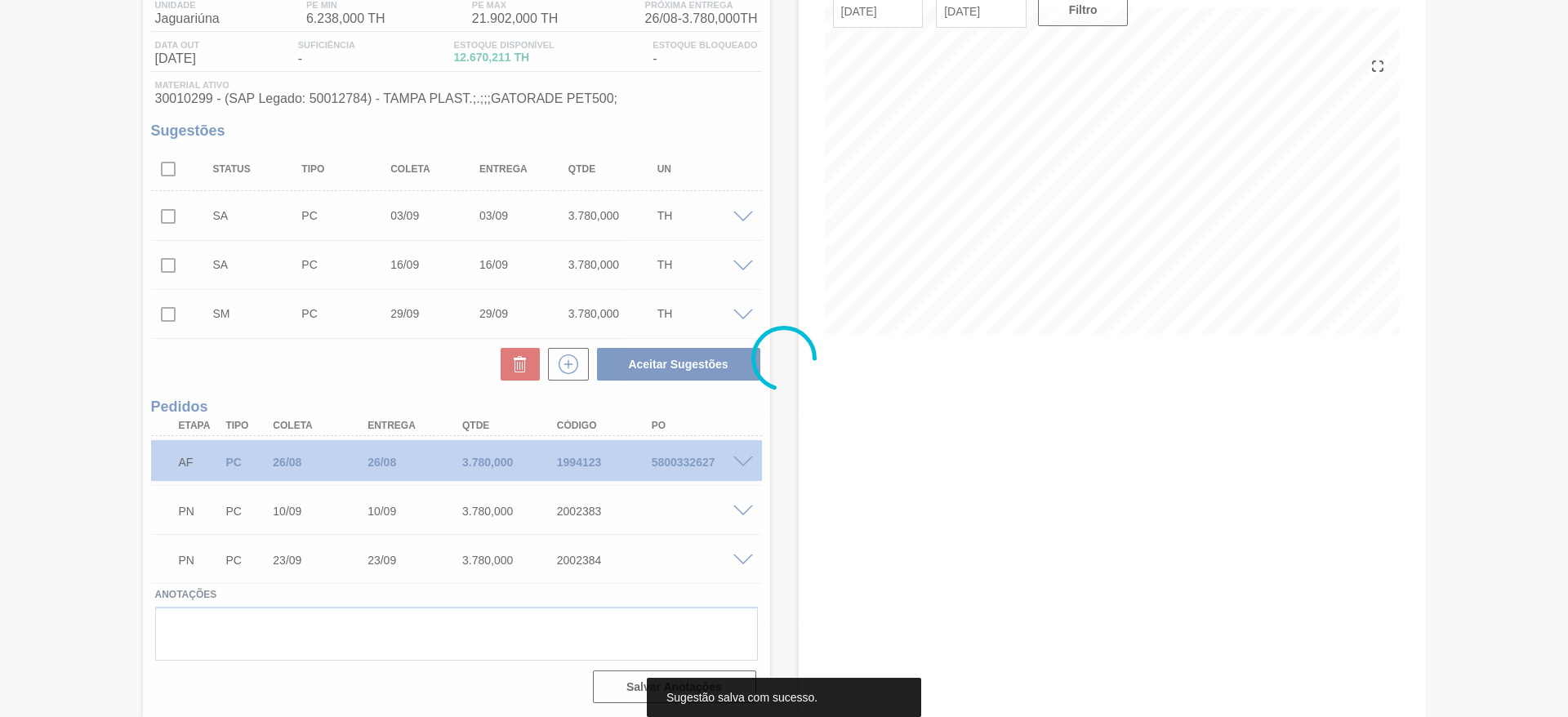
scroll to position [143, 0]
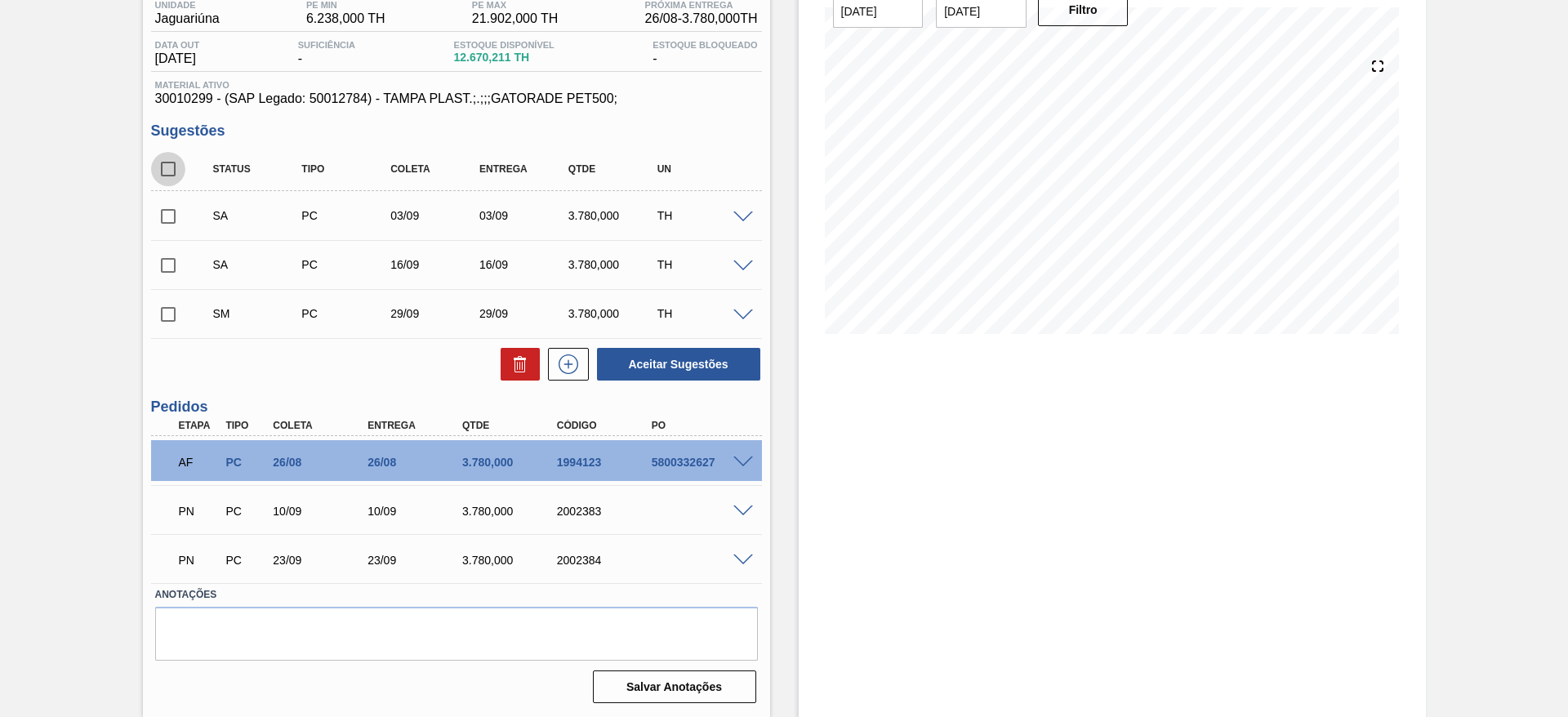
click at [181, 164] on input "checkbox" at bounding box center [168, 169] width 35 height 34
checkbox input "true"
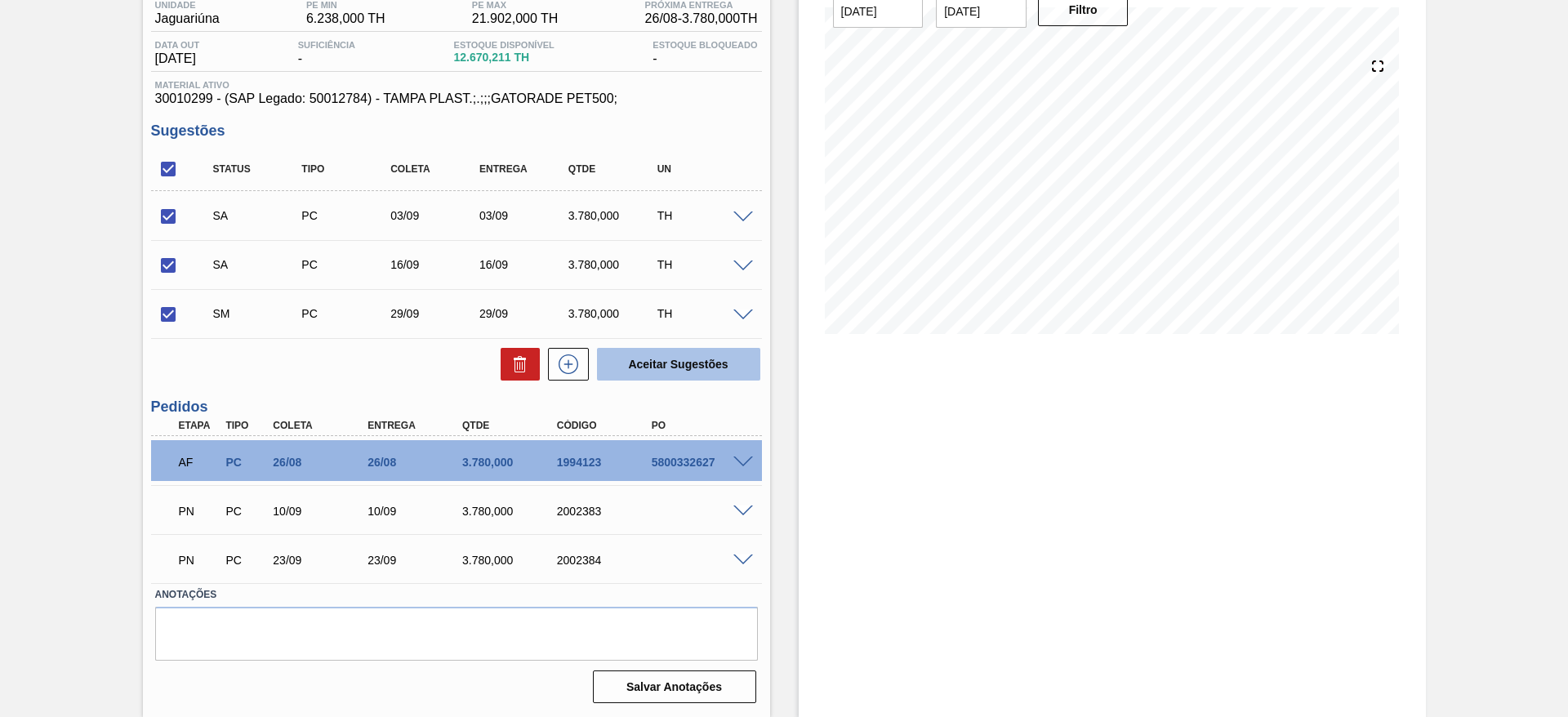
click at [685, 358] on button "Aceitar Sugestões" at bounding box center [678, 364] width 163 height 33
checkbox input "false"
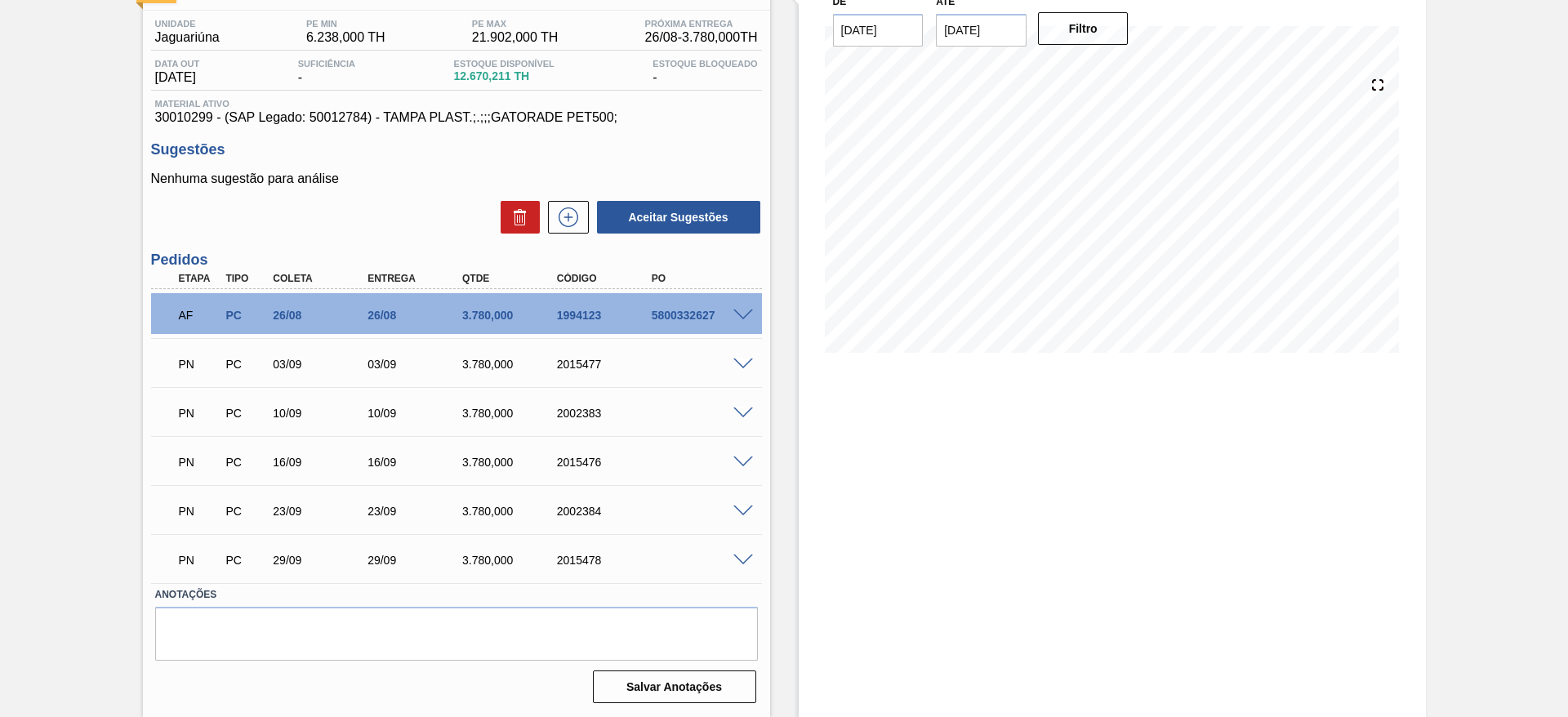
scroll to position [0, 0]
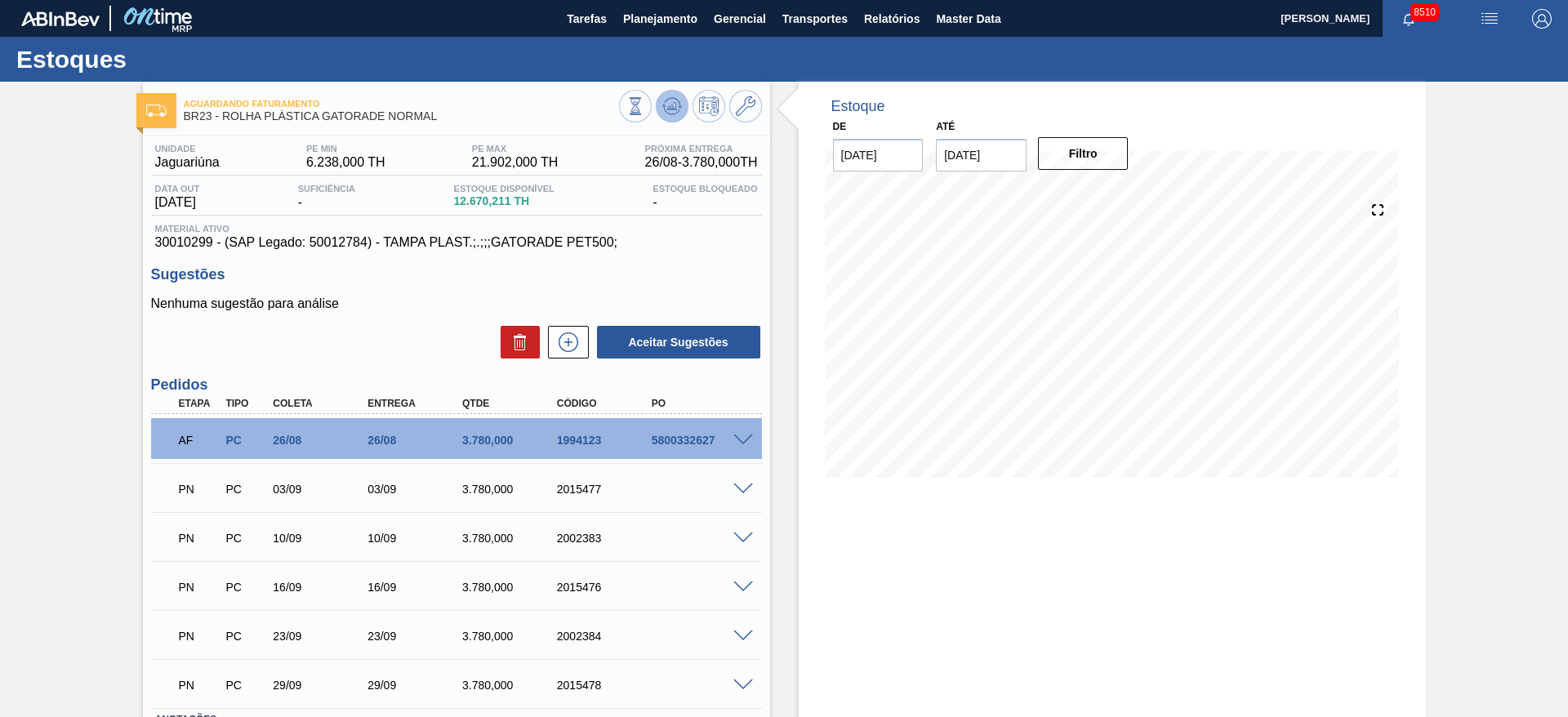
click at [668, 93] on button at bounding box center [672, 106] width 33 height 33
